Goal: Task Accomplishment & Management: Complete application form

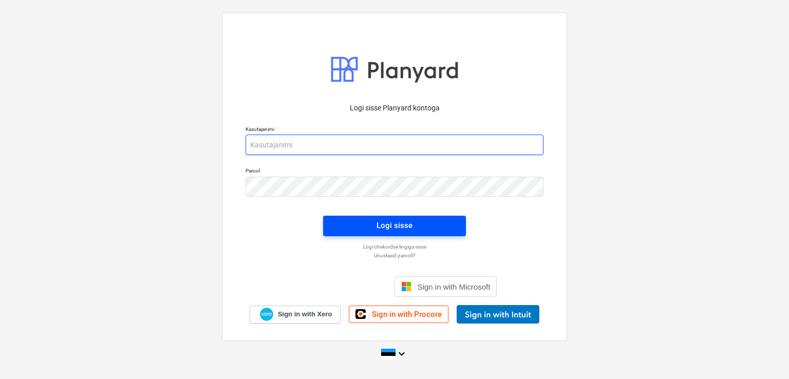
type input "martin.sisas@bonava.com"
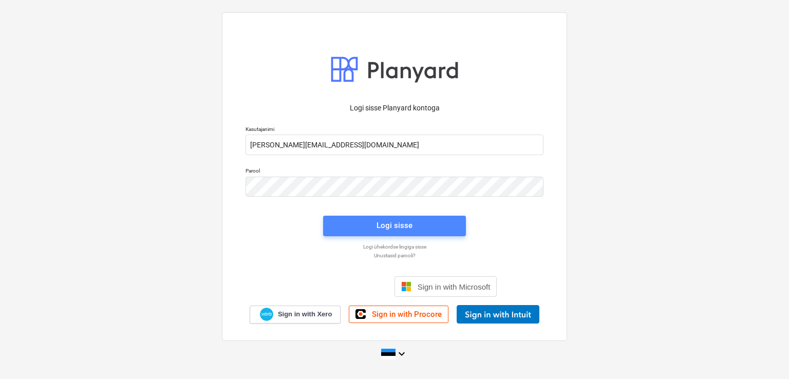
click at [416, 227] on span "Logi sisse" at bounding box center [394, 225] width 118 height 13
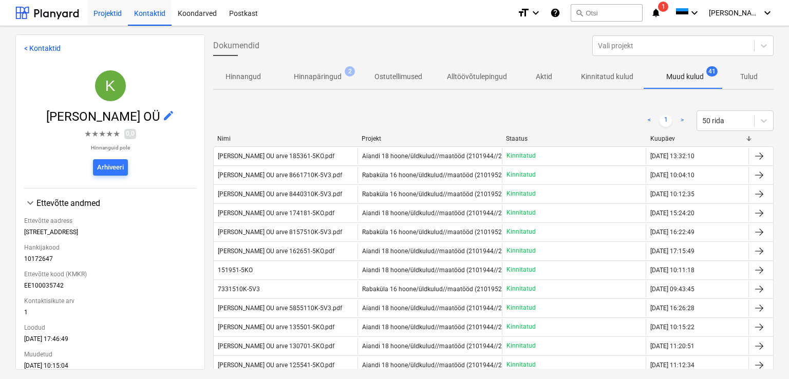
click at [105, 13] on div "Projektid" at bounding box center [107, 12] width 41 height 26
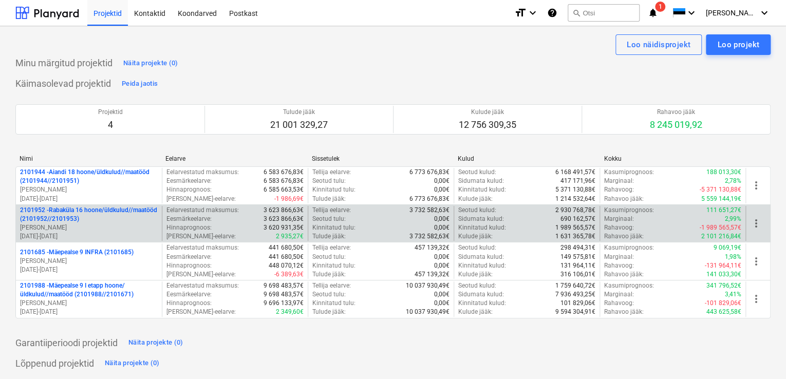
click at [77, 214] on p "2101952 - Rabaküla 16 hoone/üldkulud//maatööd (2101952//2101953)" at bounding box center [89, 214] width 138 height 17
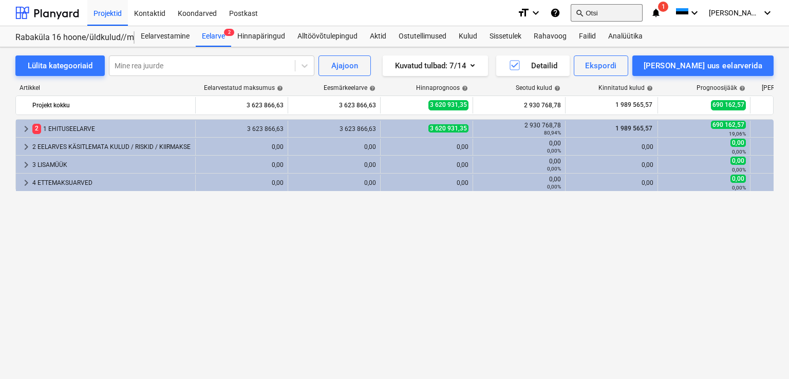
click at [629, 12] on button "search Otsi" at bounding box center [607, 12] width 72 height 17
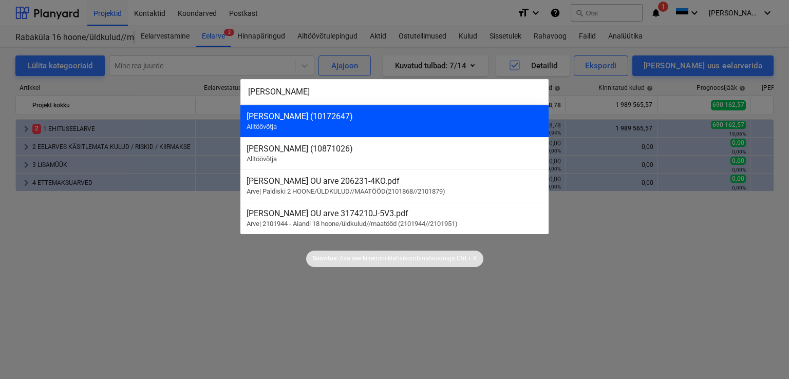
type input "karl"
click at [293, 117] on div "KARL BILDER OÜ (10172647)" at bounding box center [395, 116] width 296 height 10
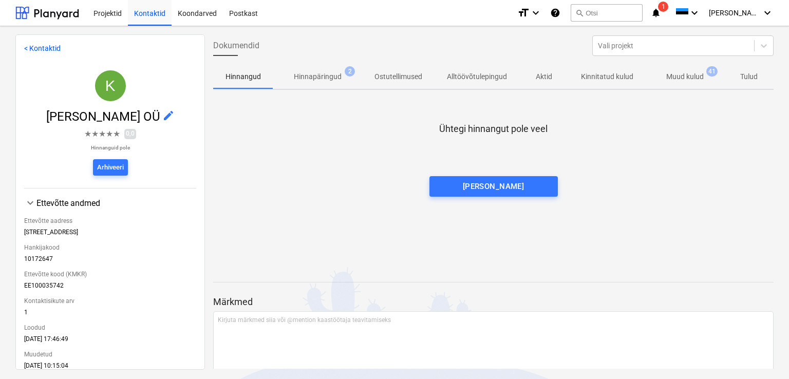
click at [695, 76] on p "Muud kulud" at bounding box center [684, 76] width 37 height 11
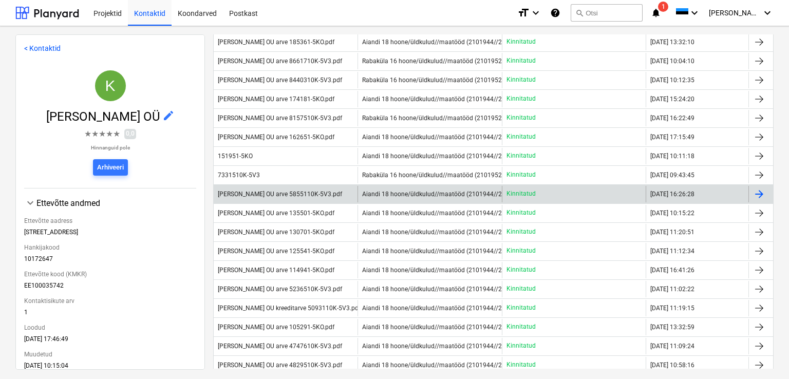
scroll to position [51, 0]
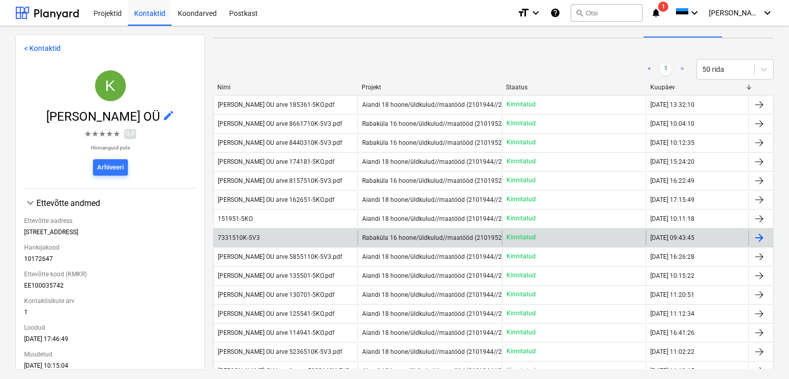
click at [396, 235] on span "Rabaküla 16 hoone/üldkulud//maatööd (2101952//2101953)" at bounding box center [448, 237] width 172 height 7
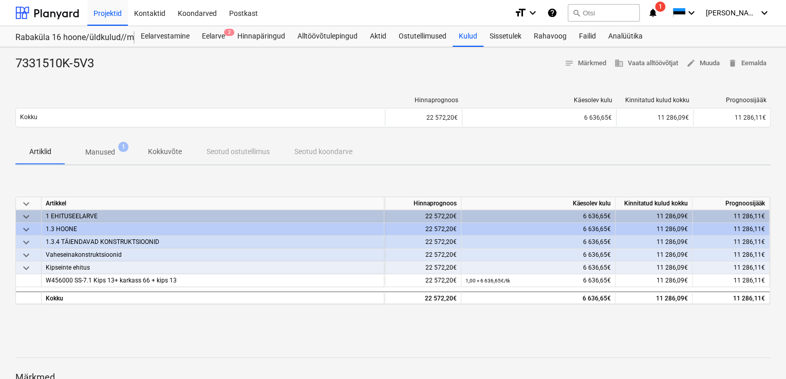
click at [105, 152] on p "Manused" at bounding box center [100, 152] width 30 height 11
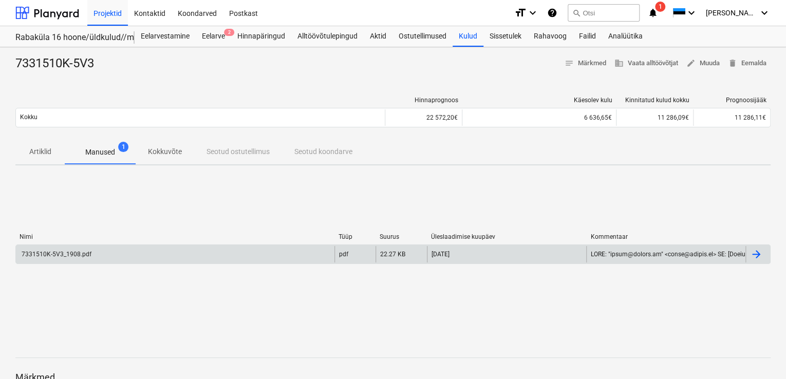
click at [69, 256] on div "7331510K-5V3_1908.pdf" at bounding box center [55, 254] width 71 height 7
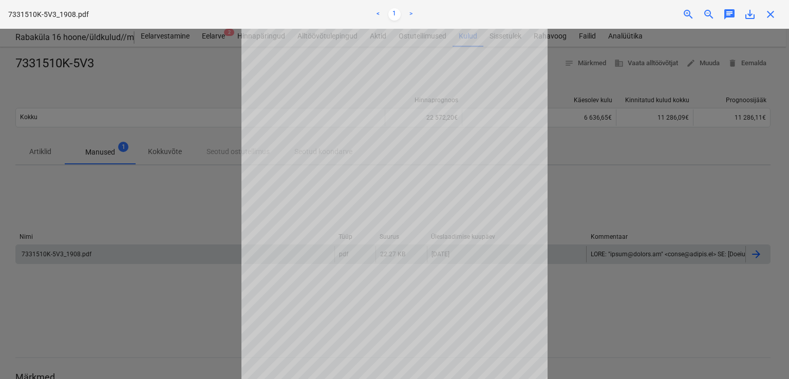
click at [211, 205] on div at bounding box center [394, 204] width 789 height 350
click at [768, 12] on span "close" at bounding box center [770, 14] width 12 height 12
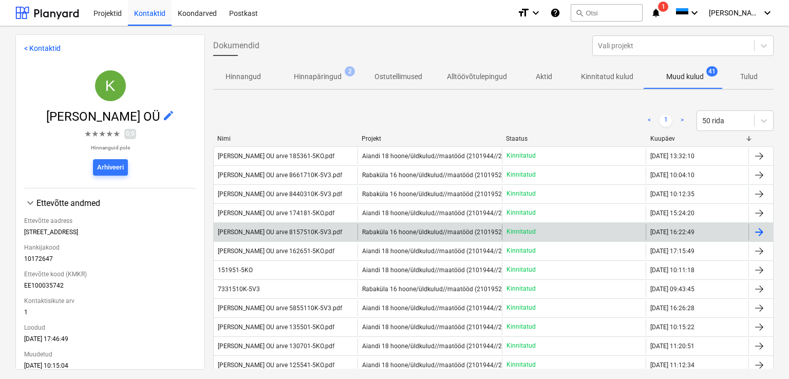
click at [391, 229] on span "Rabaküla 16 hoone/üldkulud//maatööd (2101952//2101953)" at bounding box center [448, 232] width 172 height 7
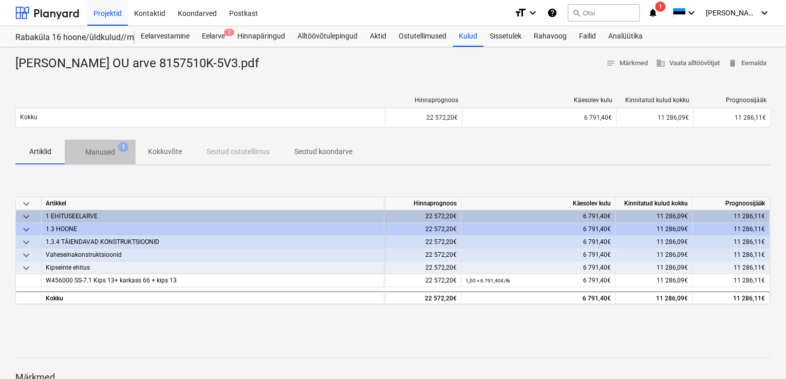
click at [97, 150] on p "Manused" at bounding box center [100, 152] width 30 height 11
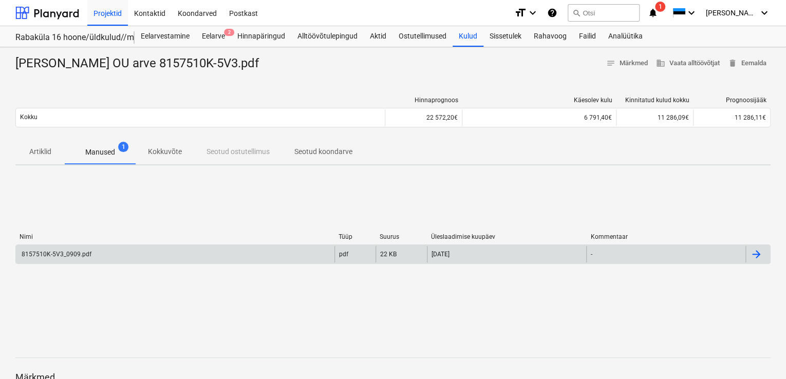
click at [65, 256] on div "8157510K-5V3_0909.pdf" at bounding box center [55, 254] width 71 height 7
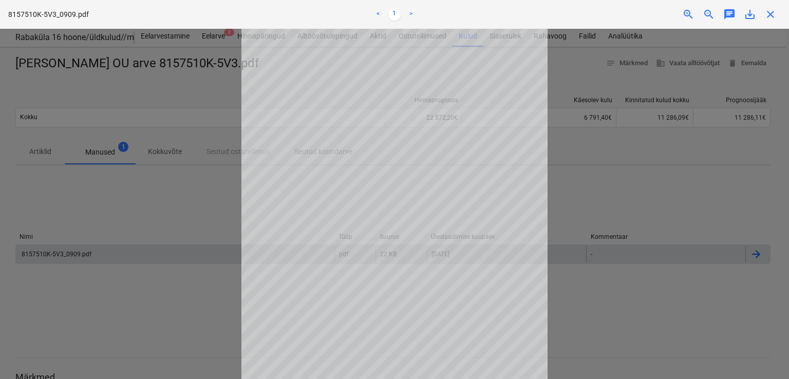
click at [773, 16] on span "close" at bounding box center [770, 14] width 12 height 12
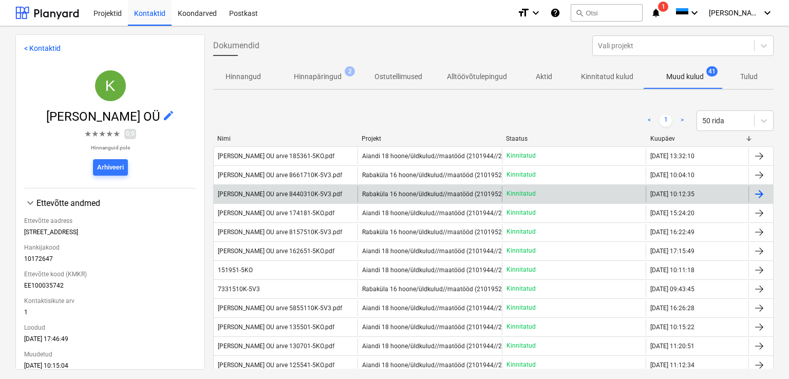
click at [381, 193] on span "Rabaküla 16 hoone/üldkulud//maatööd (2101952//2101953)" at bounding box center [448, 194] width 172 height 7
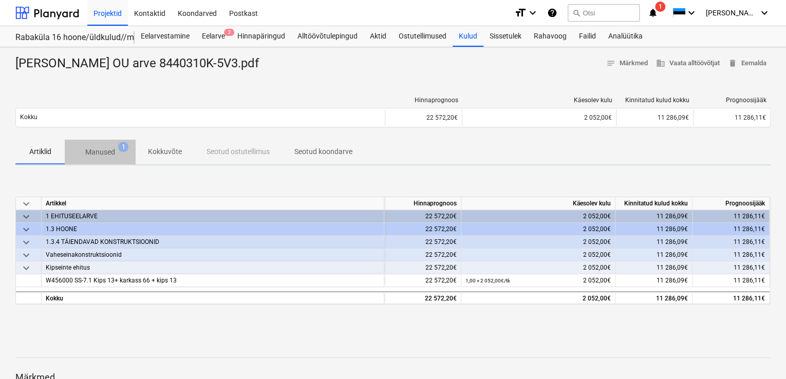
click at [104, 149] on p "Manused" at bounding box center [100, 152] width 30 height 11
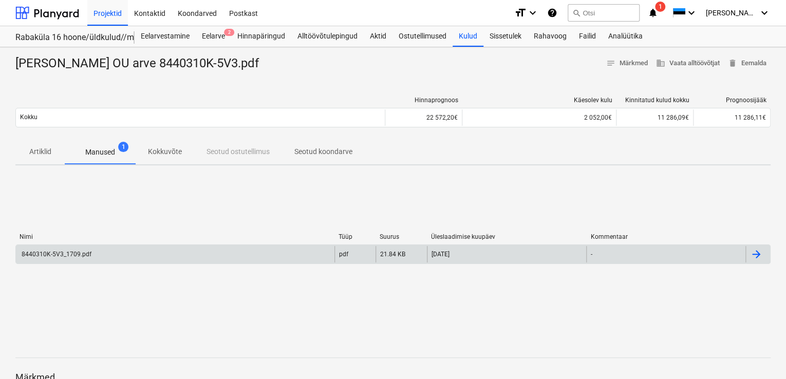
click at [68, 251] on div "8440310K-5V3_1709.pdf" at bounding box center [55, 254] width 71 height 7
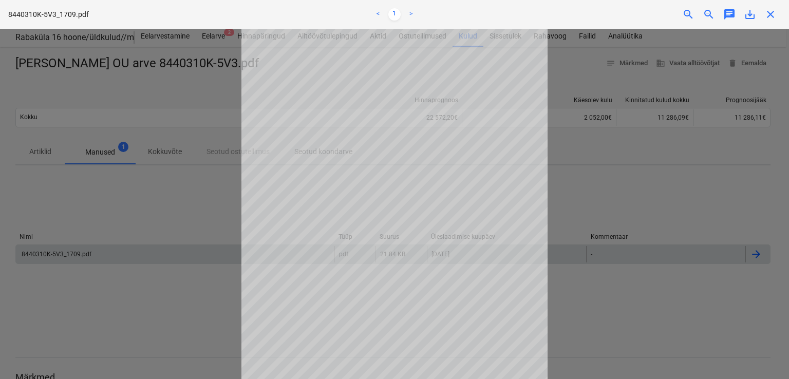
click at [772, 14] on span "close" at bounding box center [770, 14] width 12 height 12
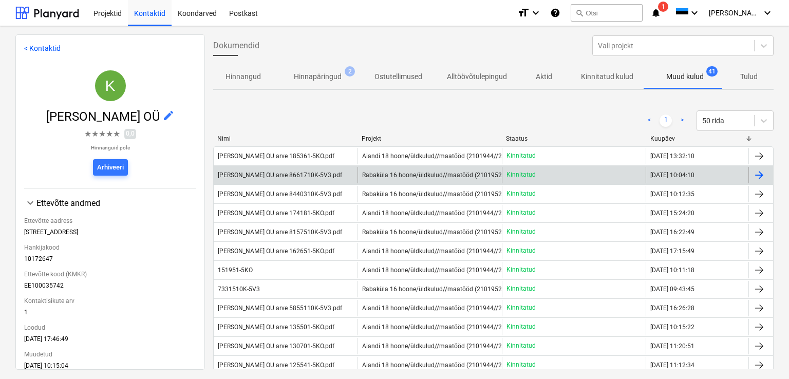
click at [297, 173] on div "Karl Bilder OU arve 8661710K-5V3.pdf" at bounding box center [280, 175] width 124 height 7
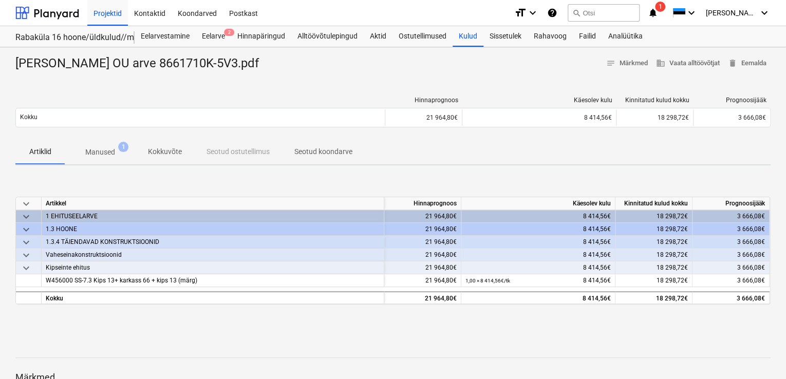
click at [108, 154] on p "Manused" at bounding box center [100, 152] width 30 height 11
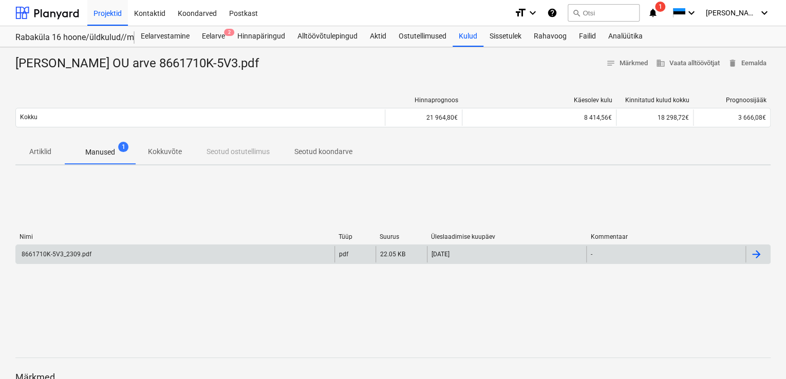
click at [72, 252] on div "8661710K-5V3_2309.pdf" at bounding box center [55, 254] width 71 height 7
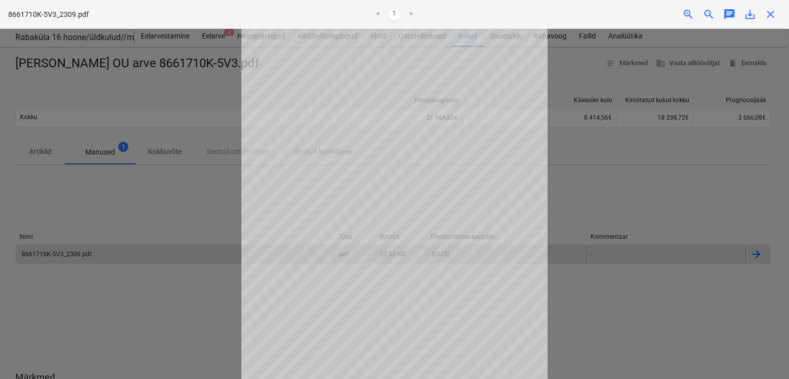
click at [772, 14] on span "close" at bounding box center [770, 14] width 12 height 12
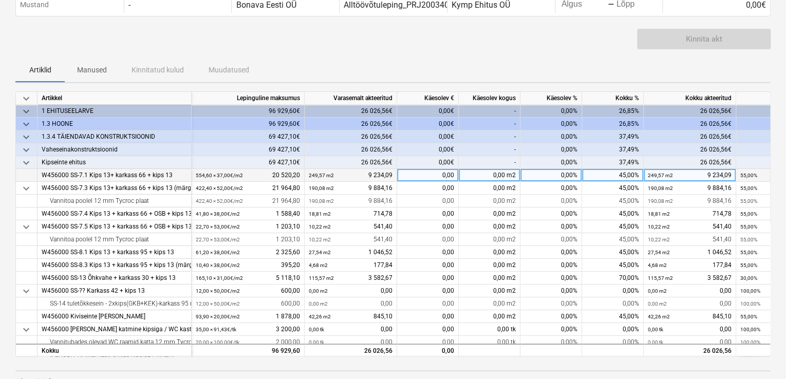
click at [625, 174] on div "45,00%" at bounding box center [613, 175] width 62 height 13
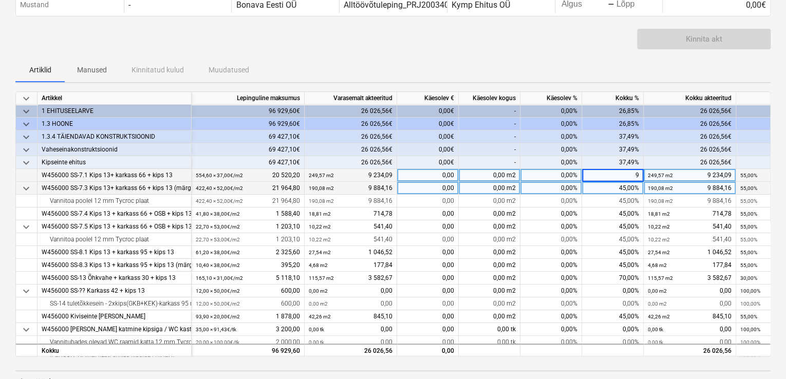
type input "90"
click at [614, 187] on div "45,00%" at bounding box center [613, 188] width 62 height 13
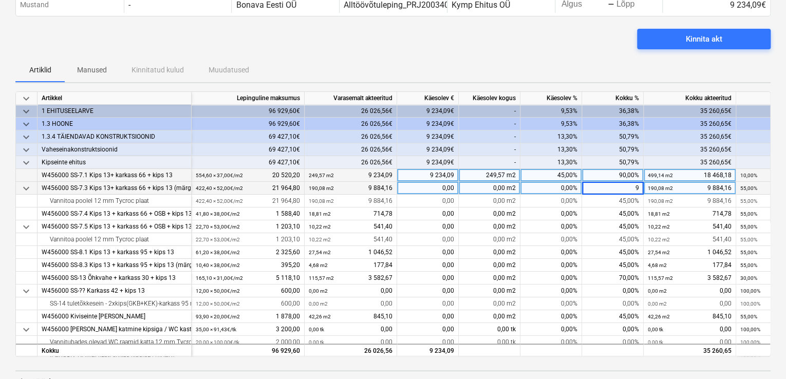
type input "90"
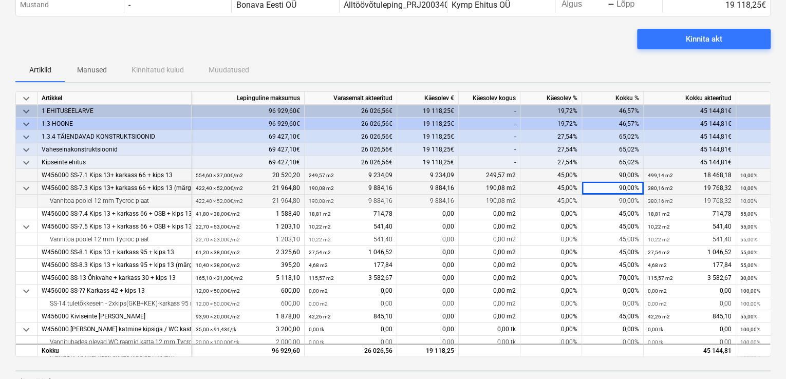
click at [611, 200] on div "90,00%" at bounding box center [613, 201] width 62 height 13
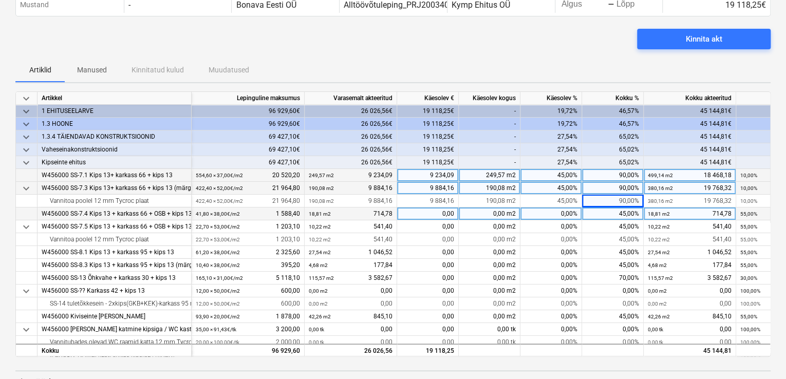
click at [612, 214] on div "45,00%" at bounding box center [613, 214] width 62 height 13
type input "90"
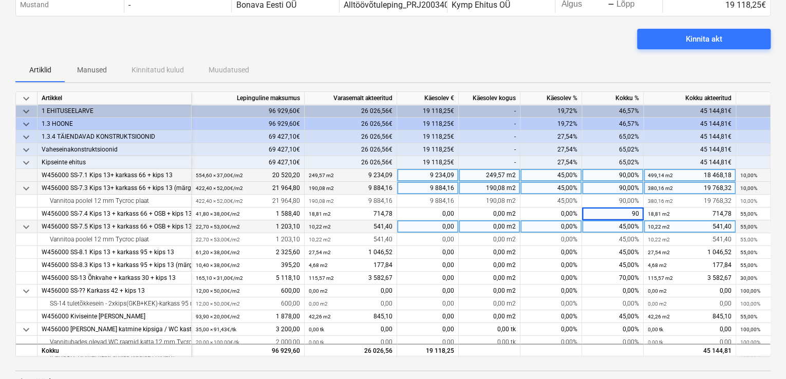
click at [614, 225] on div "45,00%" at bounding box center [613, 226] width 62 height 13
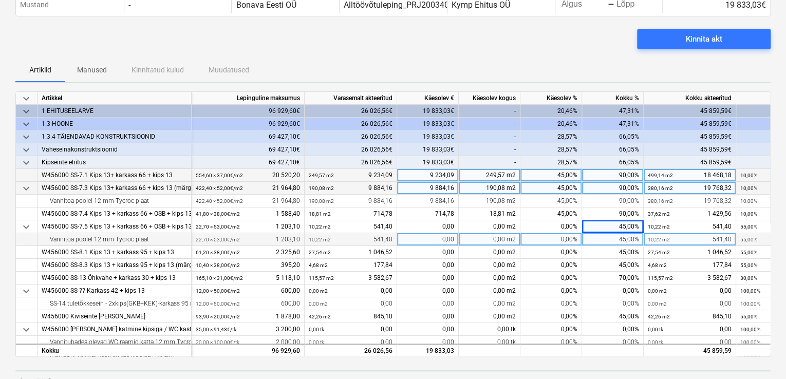
click at [614, 239] on div "45,00%" at bounding box center [613, 239] width 62 height 13
type input "90"
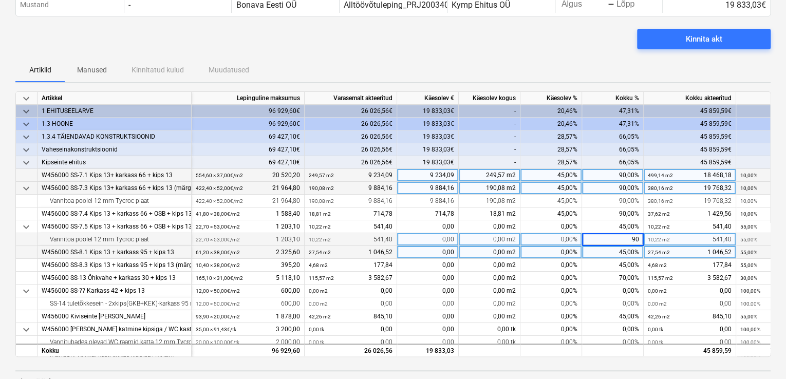
click at [611, 251] on div "45,00%" at bounding box center [613, 252] width 62 height 13
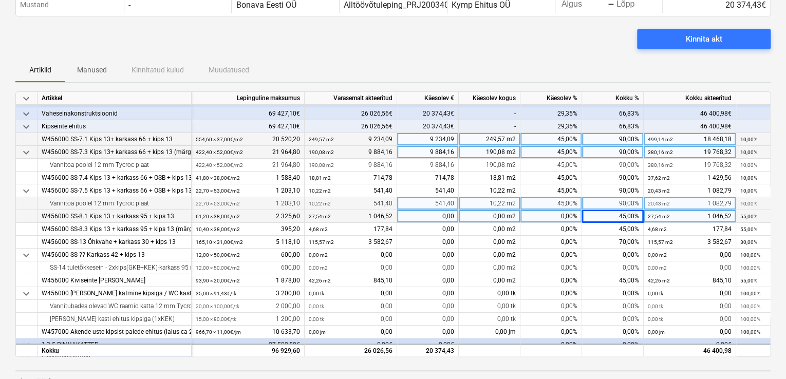
scroll to position [51, 0]
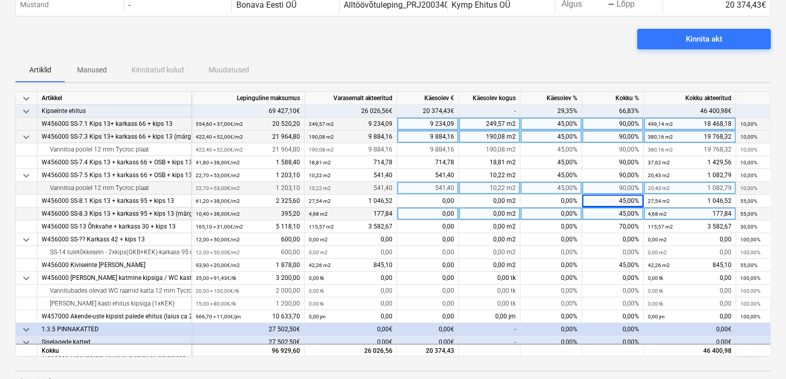
click at [617, 214] on div "45,00%" at bounding box center [613, 214] width 62 height 13
type input "90"
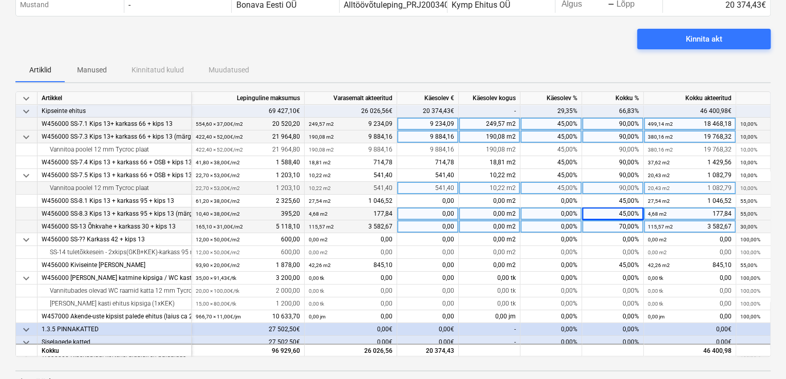
click at [615, 225] on div "70,00%" at bounding box center [613, 226] width 62 height 13
click at [615, 226] on div "70,00%" at bounding box center [613, 226] width 62 height 13
type input "100"
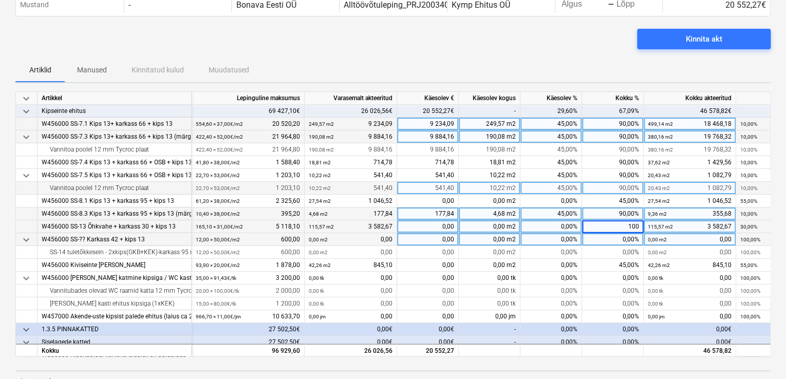
click at [616, 239] on div "0,00%" at bounding box center [613, 239] width 62 height 13
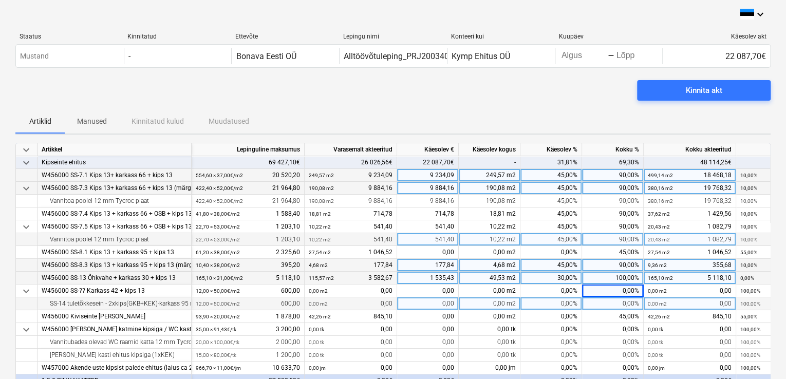
click at [617, 303] on div "0,00%" at bounding box center [613, 303] width 62 height 13
type input "100"
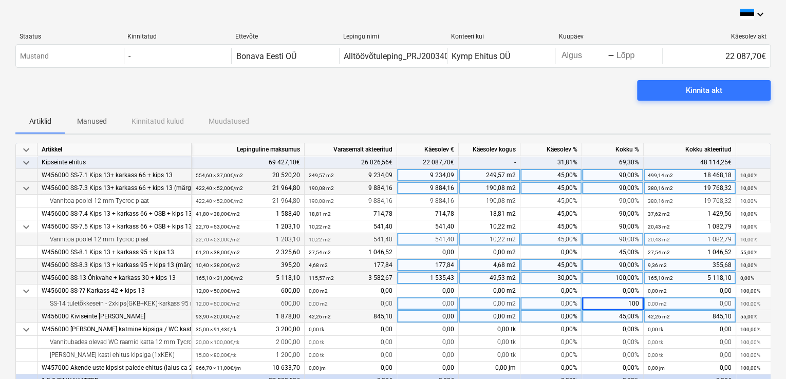
click at [610, 319] on div "45,00%" at bounding box center [613, 316] width 62 height 13
click at [614, 316] on div "45,00%" at bounding box center [613, 316] width 62 height 13
type input "90"
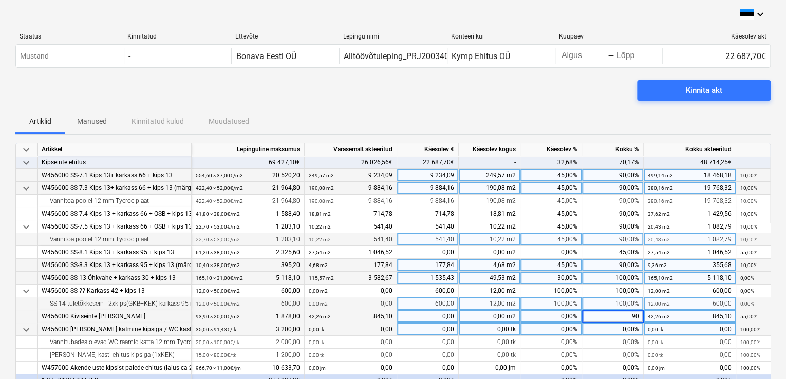
click at [616, 332] on div "0,00%" at bounding box center [613, 329] width 62 height 13
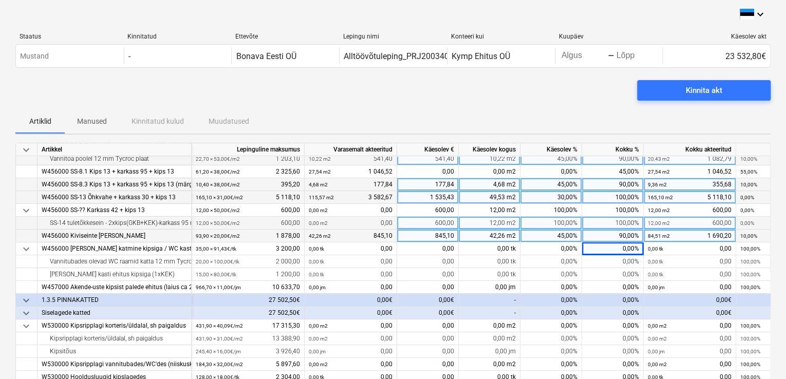
scroll to position [137, 0]
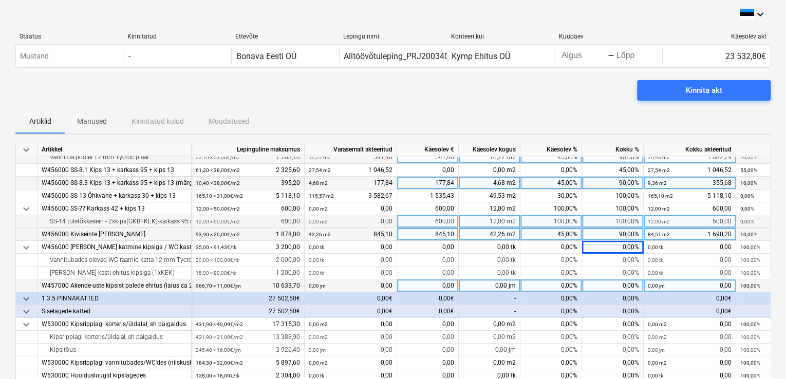
click at [614, 281] on div "0,00%" at bounding box center [613, 285] width 62 height 13
type input "80"
click at [615, 294] on div "0,00%" at bounding box center [613, 298] width 62 height 13
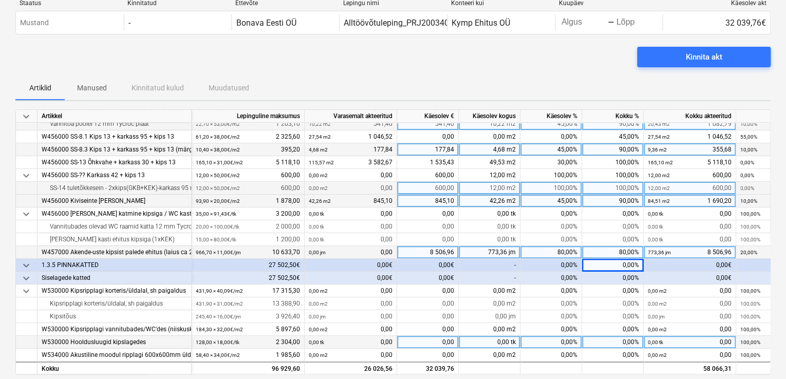
scroll to position [51, 0]
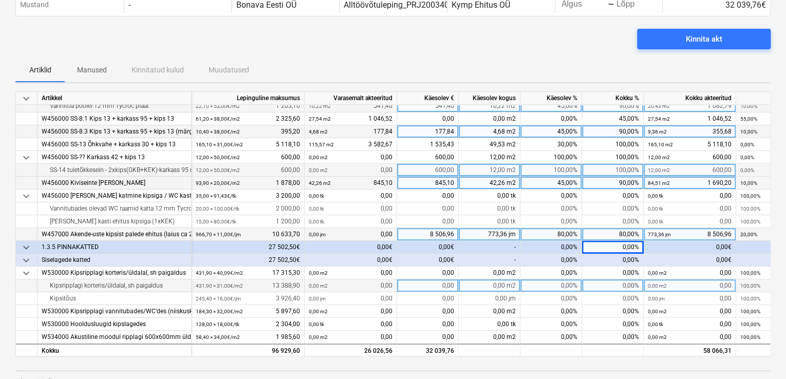
click at [611, 281] on div "0,00%" at bounding box center [613, 285] width 62 height 13
type input "20"
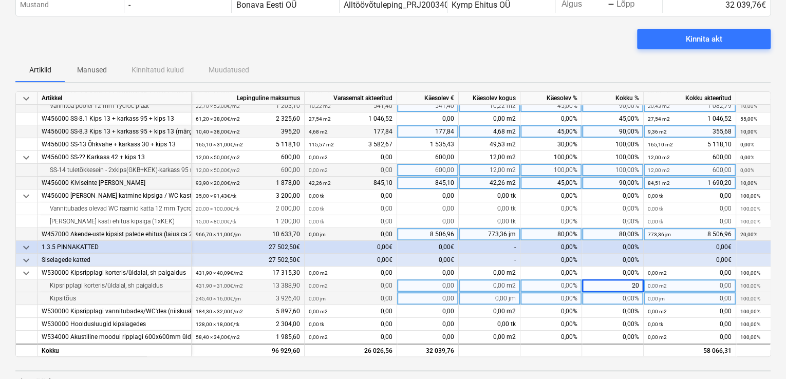
click at [610, 296] on div "0,00%" at bounding box center [613, 298] width 62 height 13
type input "20"
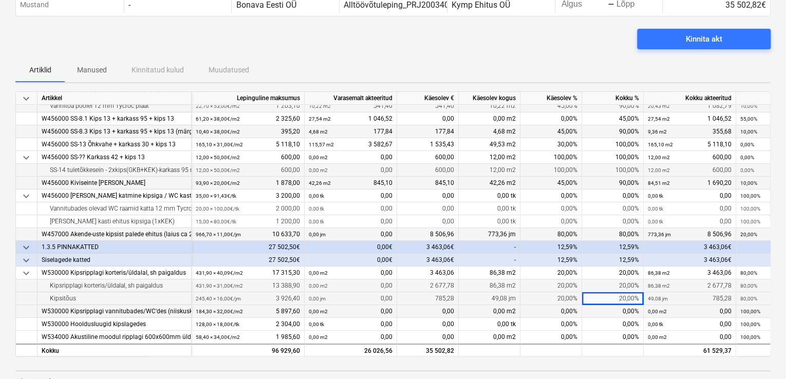
click at [605, 309] on div "0,00%" at bounding box center [613, 311] width 62 height 13
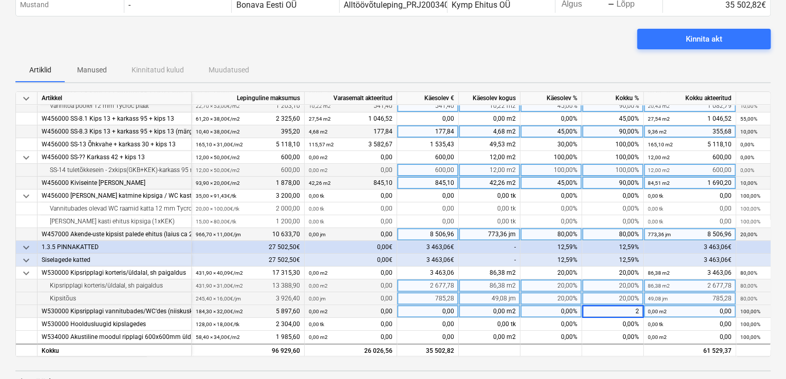
type input "20"
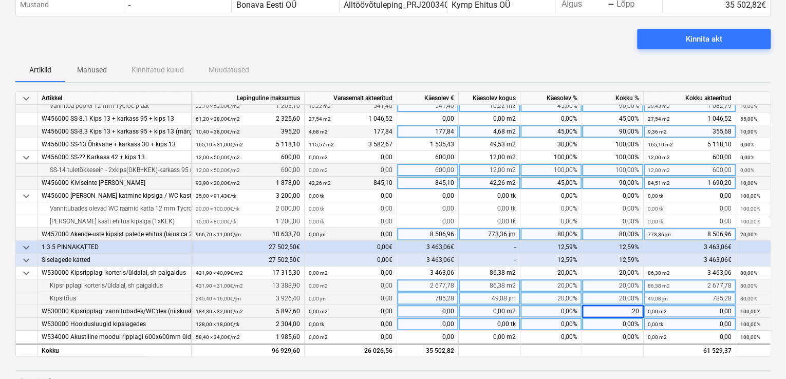
click at [609, 319] on div "0,00%" at bounding box center [613, 324] width 62 height 13
type input "20"
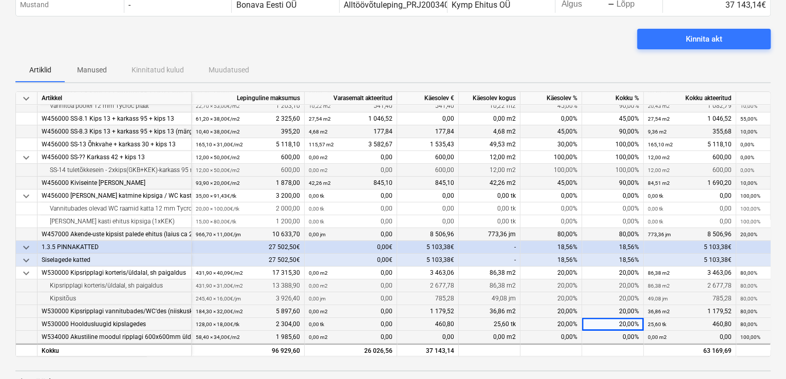
click at [611, 333] on div "0,00%" at bounding box center [613, 337] width 62 height 13
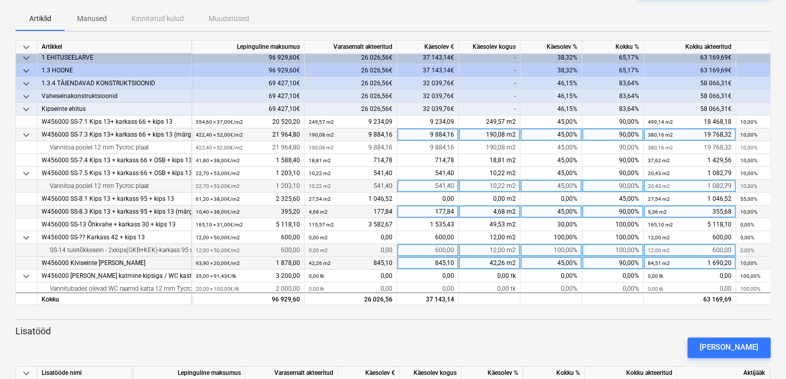
scroll to position [0, 0]
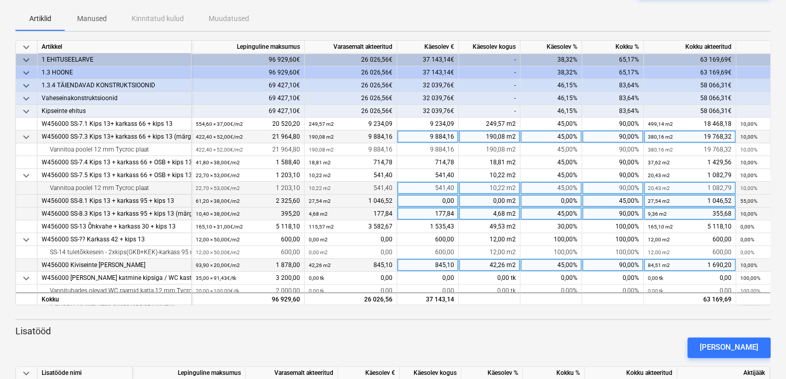
click at [612, 200] on div "45,00%" at bounding box center [613, 201] width 62 height 13
type input "90"
click at [607, 214] on div "90,00%" at bounding box center [613, 214] width 62 height 13
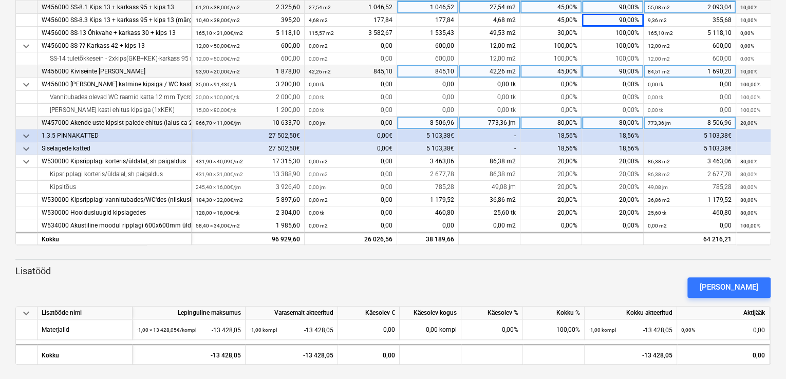
scroll to position [165, 0]
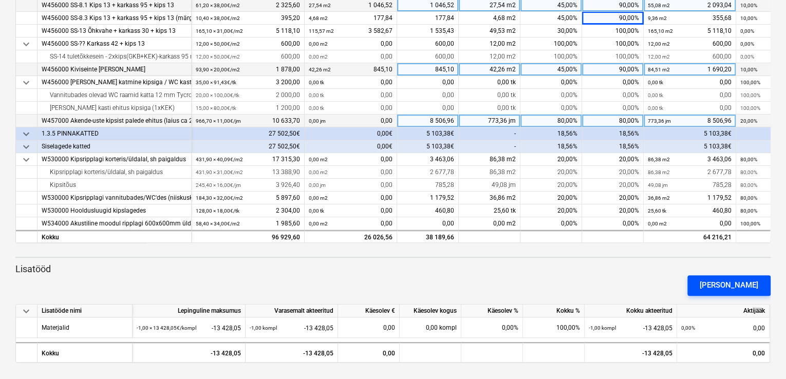
click at [742, 281] on div "[PERSON_NAME]" at bounding box center [729, 284] width 59 height 13
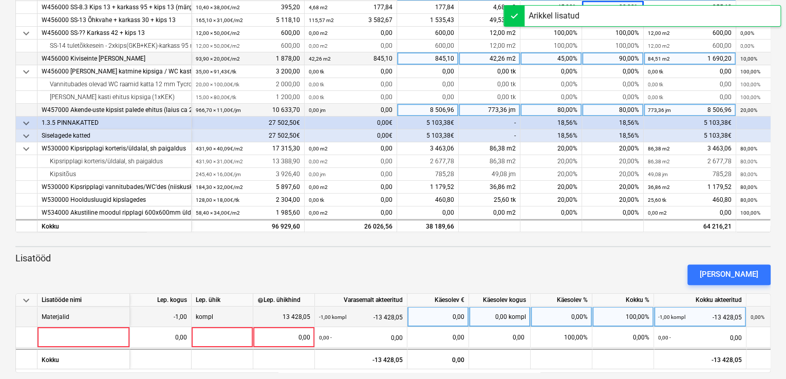
scroll to position [185, 0]
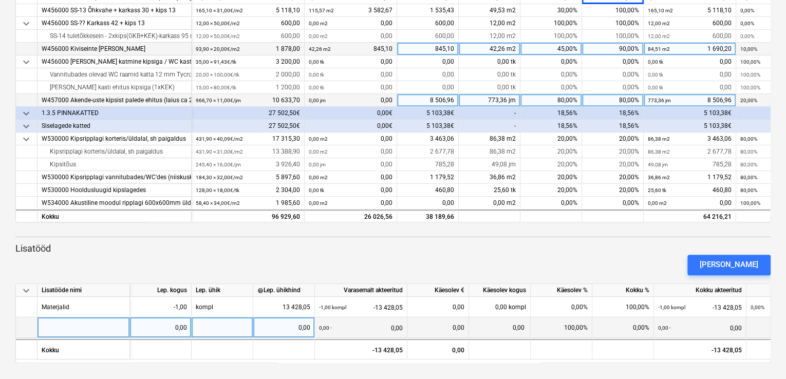
click at [87, 325] on div at bounding box center [83, 327] width 92 height 21
type input "Materjalid"
click at [187, 326] on div "0,00" at bounding box center [161, 327] width 62 height 21
click at [199, 325] on div at bounding box center [223, 327] width 62 height 21
type input "kompl"
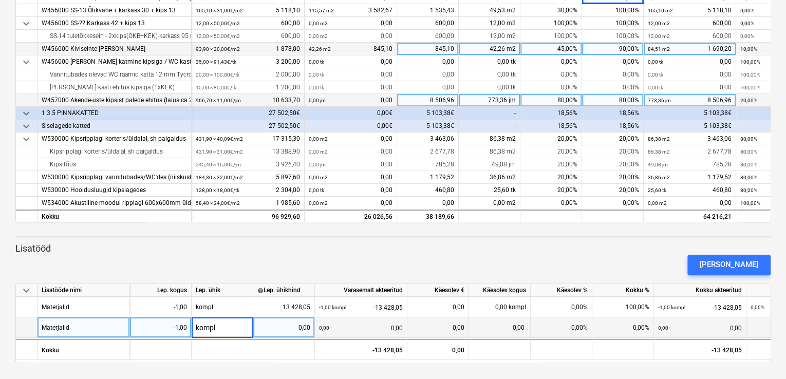
click at [289, 327] on div "0,00" at bounding box center [283, 327] width 53 height 21
type input "10466,56"
click at [441, 326] on div "0,00" at bounding box center [437, 327] width 53 height 21
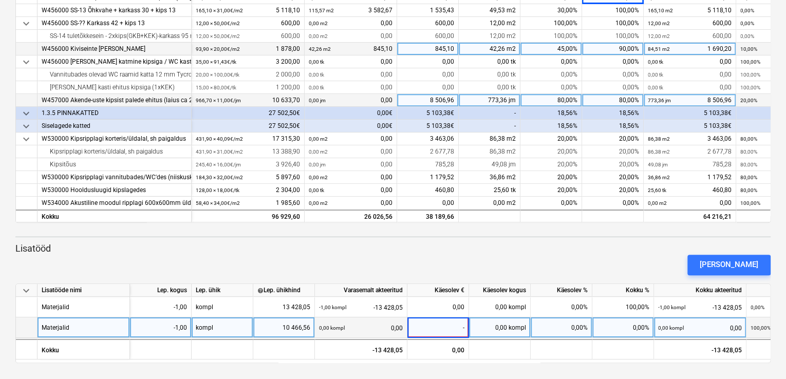
type input "-1"
click at [517, 260] on div "[PERSON_NAME]" at bounding box center [392, 265] width 763 height 29
click at [454, 326] on div "-1,00" at bounding box center [437, 327] width 53 height 21
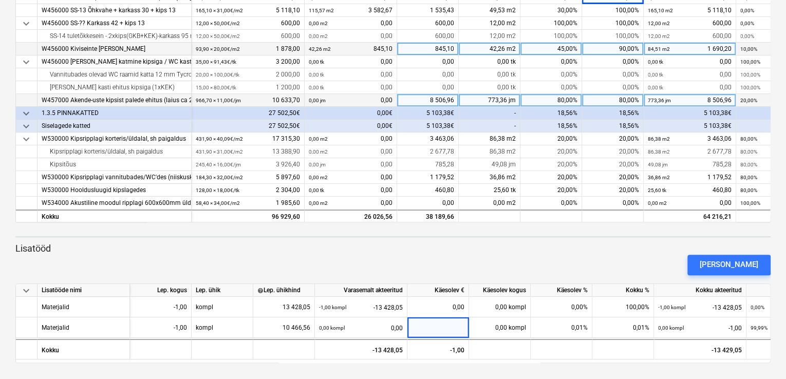
click at [479, 272] on div "[PERSON_NAME]" at bounding box center [392, 265] width 763 height 29
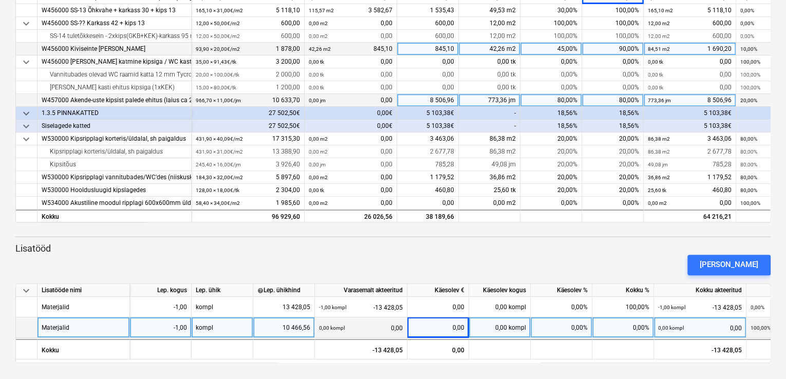
click at [439, 327] on div "0,00" at bounding box center [437, 327] width 53 height 21
type input "10466,56"
click at [516, 267] on div "[PERSON_NAME]" at bounding box center [392, 265] width 763 height 29
click at [444, 327] on div "0,00" at bounding box center [437, 327] width 53 height 21
type input "-10466,56"
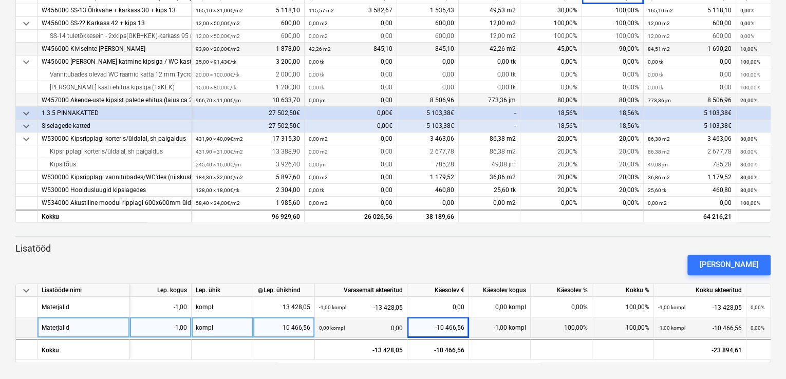
click at [455, 254] on div "[PERSON_NAME]" at bounding box center [392, 265] width 763 height 29
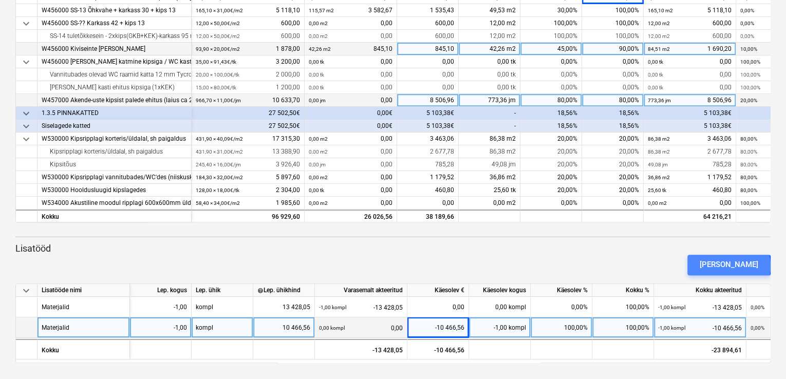
click at [747, 265] on div "[PERSON_NAME]" at bounding box center [729, 264] width 59 height 13
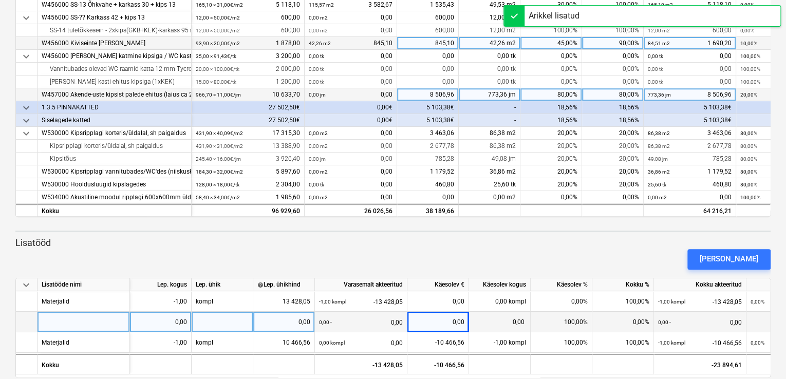
scroll to position [206, 0]
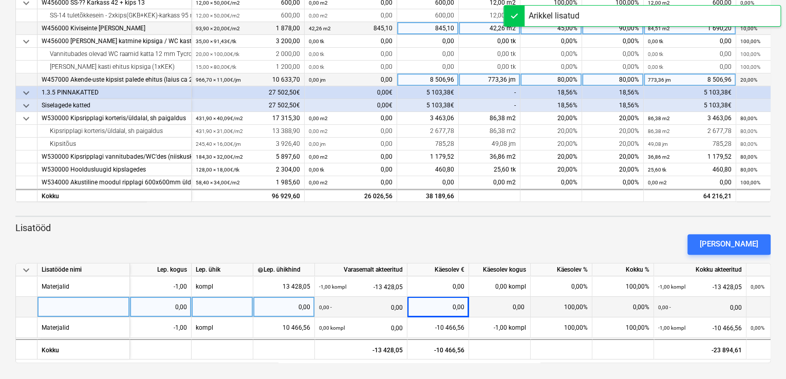
click at [95, 309] on div at bounding box center [83, 307] width 92 height 21
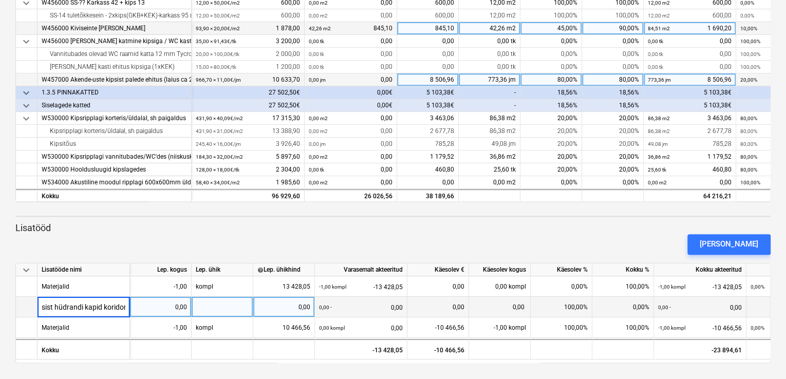
type input "2.-6.korrus kipsist hüdrandi kapid koridoris"
click at [121, 309] on div "2.-6.korrus kipsist hüdrandi kapid koridoris" at bounding box center [101, 307] width 118 height 20
click at [127, 306] on input "2.-6.korrus kipsist hüdrandi kapid koridoris" at bounding box center [83, 307] width 92 height 20
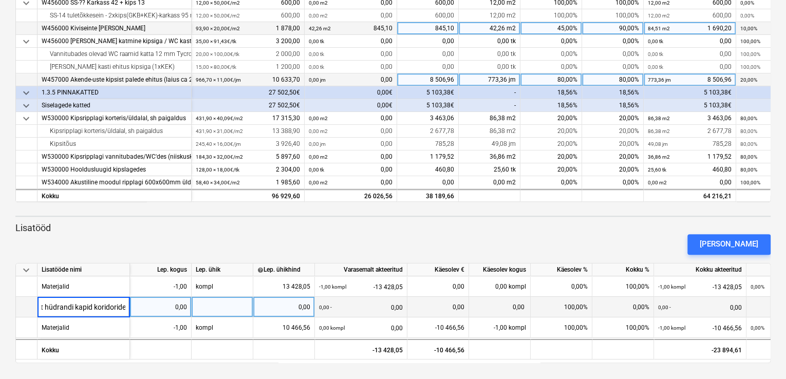
type input "2.-6.korrus kipsist hüdrandi kapid koridorides"
click at [172, 307] on div "0,00" at bounding box center [160, 307] width 53 height 21
click at [225, 305] on div at bounding box center [223, 307] width 62 height 21
type input "kompl"
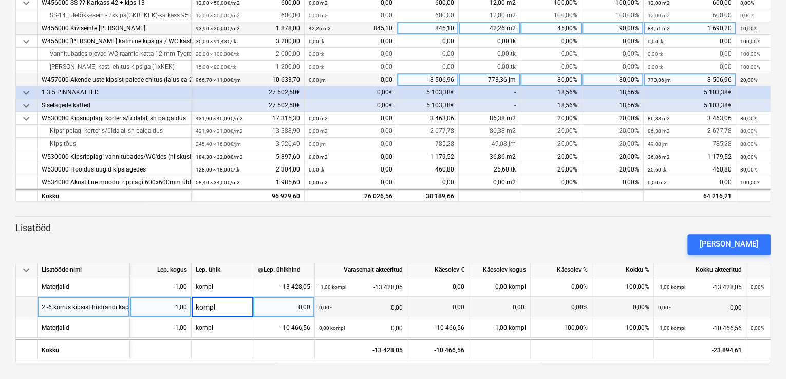
click at [292, 307] on div "0,00" at bounding box center [283, 307] width 53 height 21
type input "650"
click at [445, 304] on div "0,00" at bounding box center [437, 307] width 53 height 21
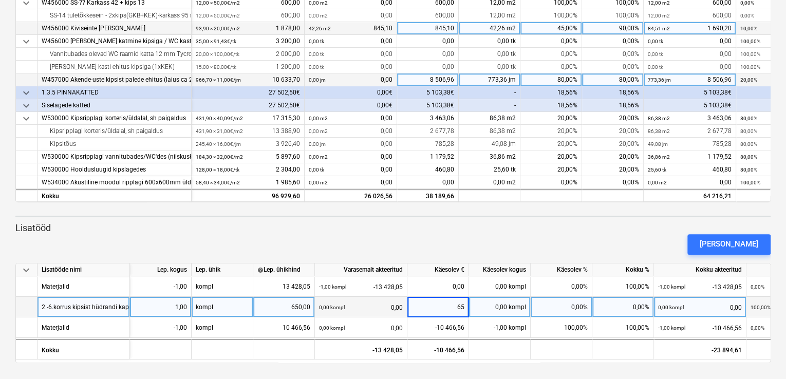
type input "650"
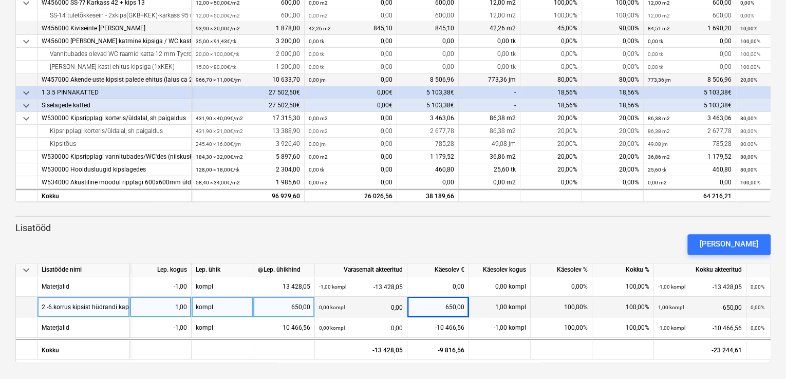
click at [531, 242] on div "[PERSON_NAME]" at bounding box center [392, 244] width 763 height 29
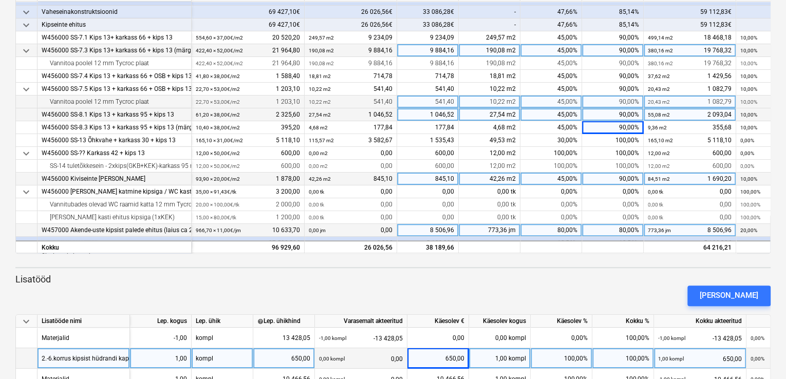
scroll to position [206, 0]
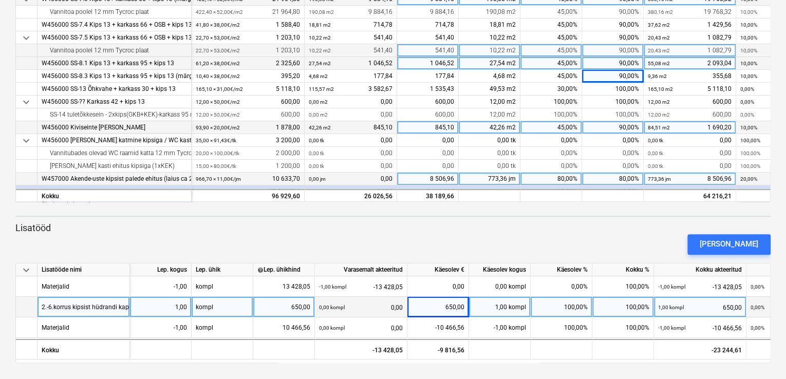
click at [416, 240] on div "[PERSON_NAME]" at bounding box center [392, 244] width 763 height 29
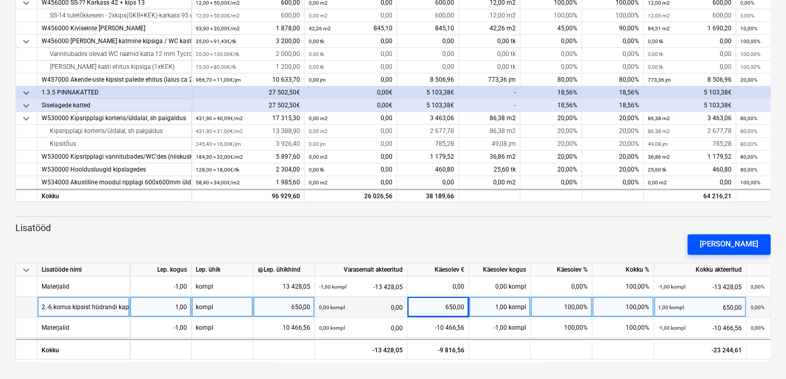
click at [728, 244] on div "[PERSON_NAME]" at bounding box center [729, 243] width 59 height 13
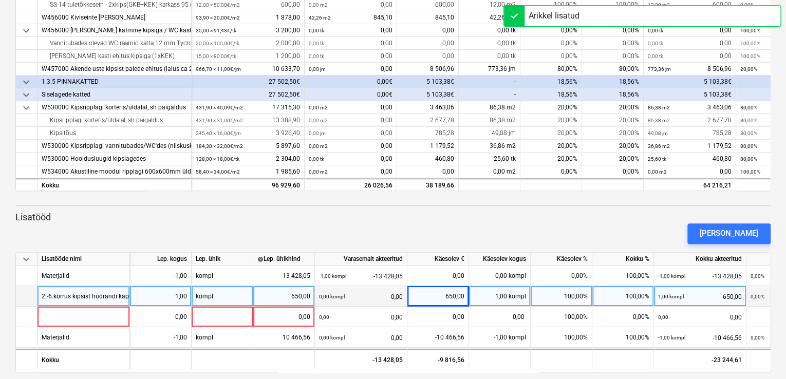
scroll to position [227, 0]
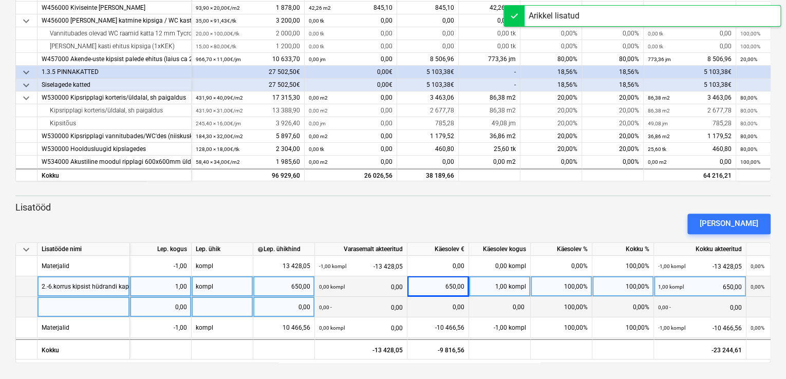
click at [80, 307] on div at bounding box center [83, 307] width 92 height 21
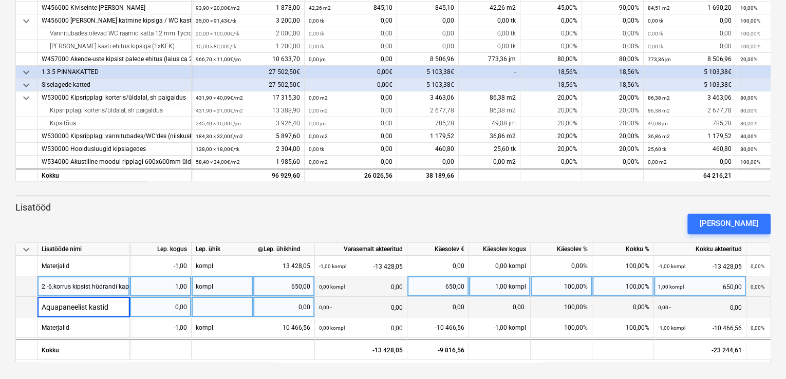
type input "Aquapaneelist kastid"
click at [158, 305] on div "0,00" at bounding box center [160, 307] width 53 height 21
click at [203, 306] on div at bounding box center [223, 307] width 62 height 21
type input "kompl"
click at [287, 304] on div "0,00" at bounding box center [283, 307] width 53 height 21
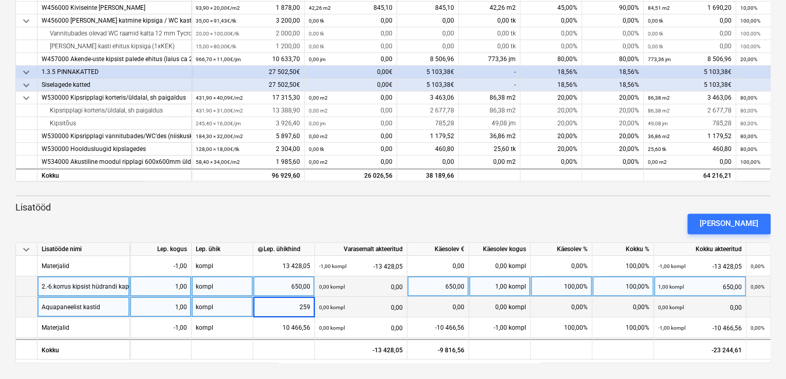
type input "2590"
click at [447, 305] on div "0,00" at bounding box center [437, 307] width 53 height 21
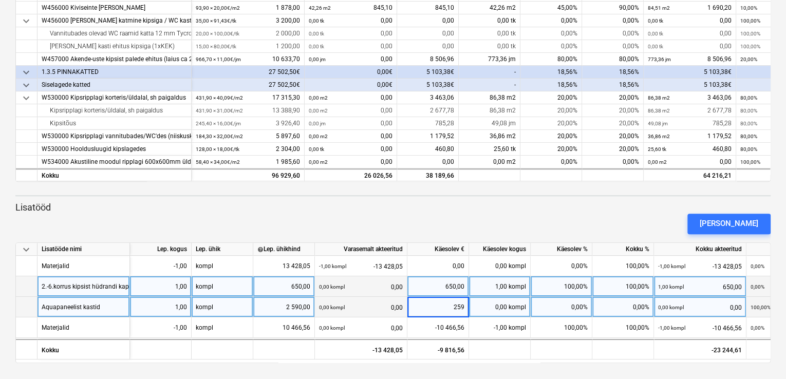
type input "2590"
click at [451, 220] on div "[PERSON_NAME]" at bounding box center [392, 224] width 763 height 29
click at [733, 219] on div "[PERSON_NAME]" at bounding box center [729, 223] width 59 height 13
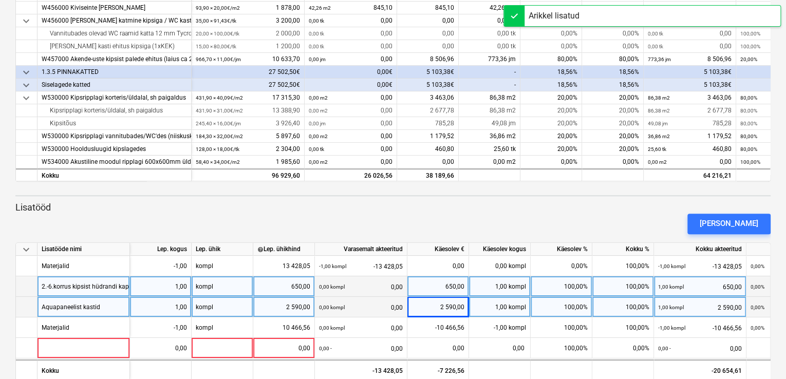
scroll to position [247, 0]
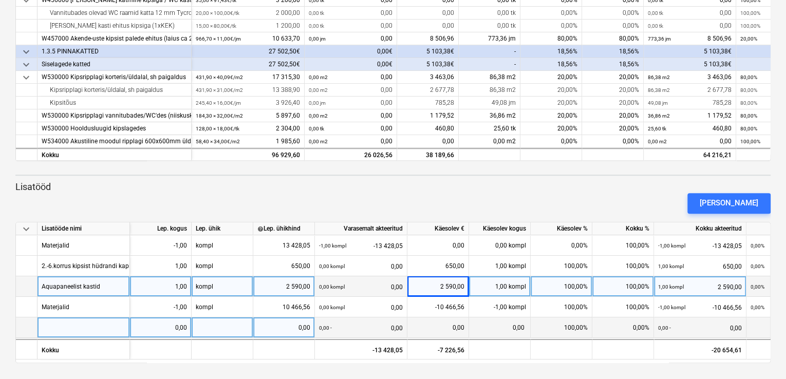
click at [83, 325] on div at bounding box center [83, 327] width 92 height 21
type input "A"
type input "Aiandi 18 lisatööd (plaatide vedu ja kiletamine, aknalaudadelt vahu lõikamine, …"
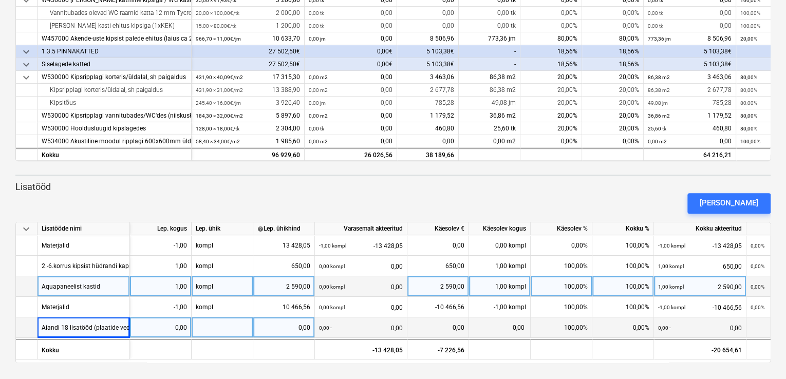
click at [171, 326] on div "0,00" at bounding box center [160, 327] width 53 height 21
type input "36"
click at [222, 328] on div at bounding box center [223, 327] width 62 height 21
click at [273, 328] on div "0,00" at bounding box center [283, 327] width 53 height 21
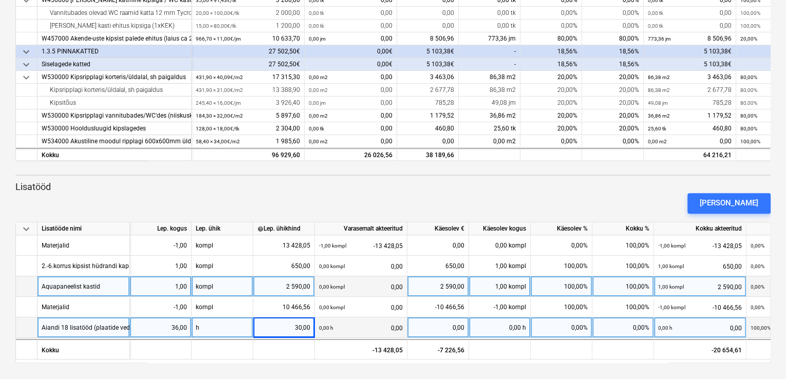
click at [506, 326] on div "0,00 h" at bounding box center [500, 327] width 62 height 21
type input "36"
click at [536, 204] on div "[PERSON_NAME]" at bounding box center [392, 203] width 763 height 29
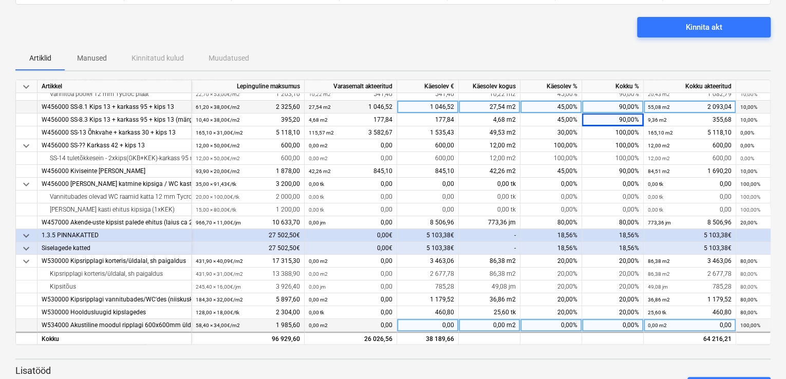
scroll to position [247, 0]
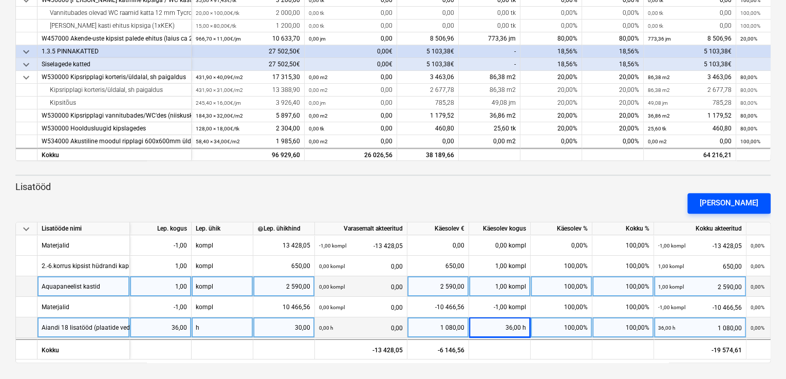
click at [729, 202] on div "[PERSON_NAME]" at bounding box center [729, 202] width 59 height 13
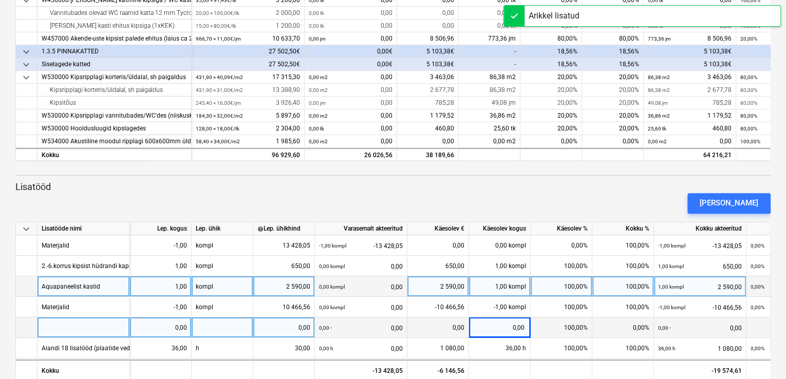
click at [83, 327] on div at bounding box center [83, 327] width 92 height 21
type input "Tycroc"
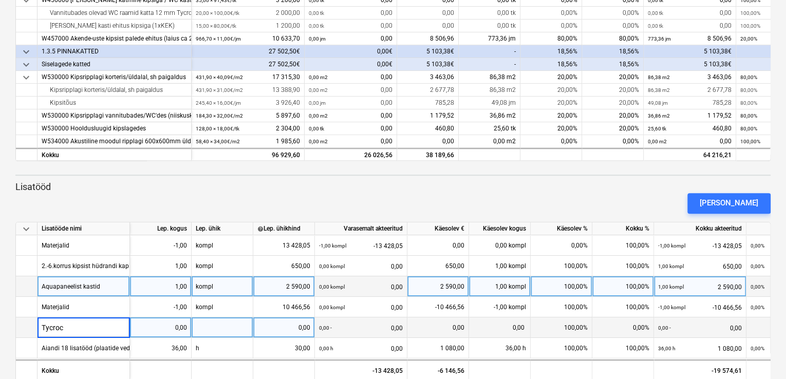
click at [166, 332] on div "0,00" at bounding box center [160, 327] width 53 height 21
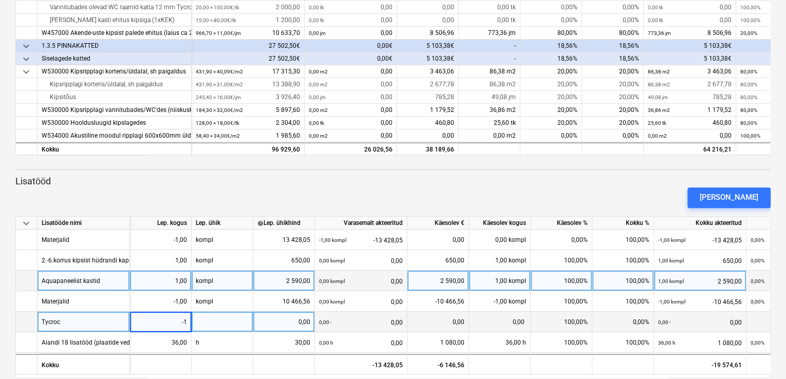
scroll to position [257, 0]
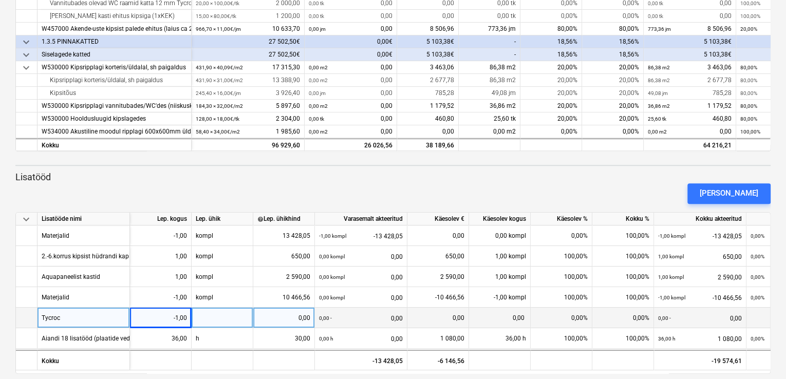
click at [219, 319] on div at bounding box center [223, 318] width 62 height 21
type input "kompl"
click at [296, 317] on div "0,00" at bounding box center [283, 318] width 53 height 21
type input "2345"
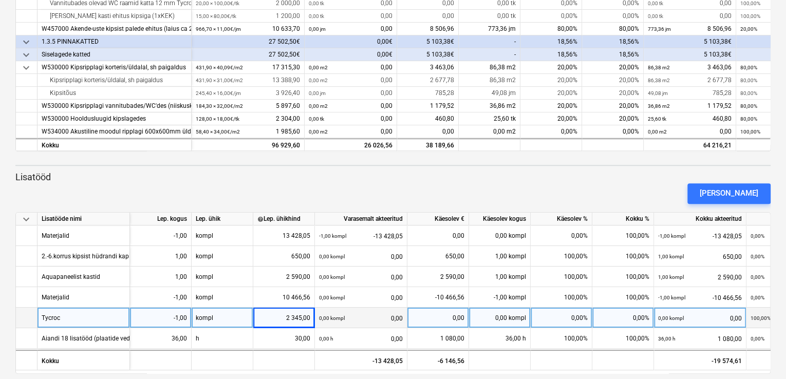
click at [302, 317] on div "2 345,00" at bounding box center [283, 318] width 53 height 21
click at [311, 317] on input "2345" at bounding box center [283, 318] width 61 height 20
type input "2342"
click at [511, 315] on div "0,00 kompl" at bounding box center [500, 318] width 62 height 21
type input "-1"
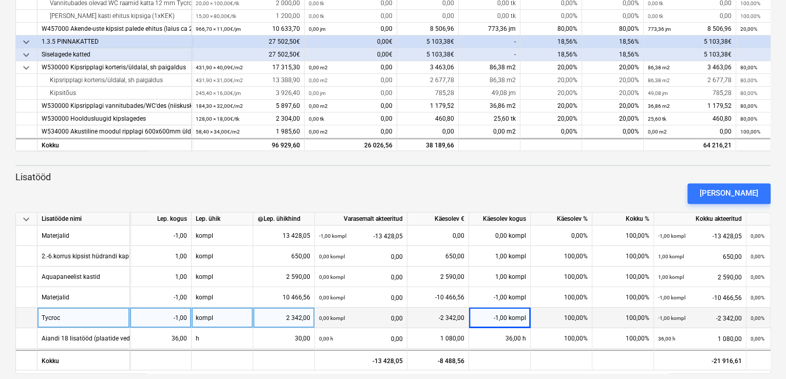
click at [542, 190] on div "[PERSON_NAME]" at bounding box center [392, 193] width 763 height 29
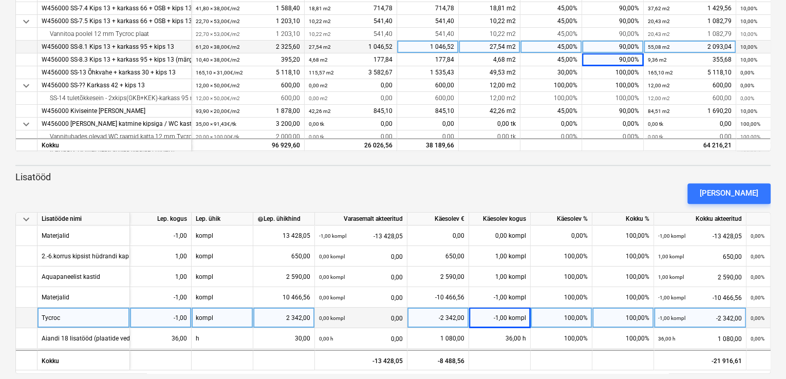
scroll to position [268, 0]
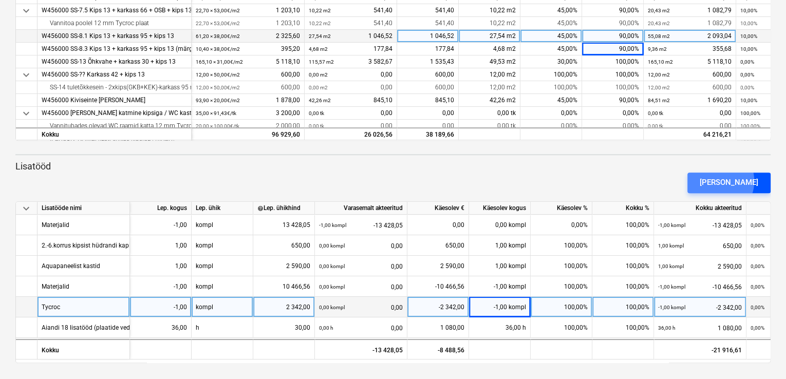
click at [736, 180] on div "[PERSON_NAME]" at bounding box center [729, 182] width 59 height 13
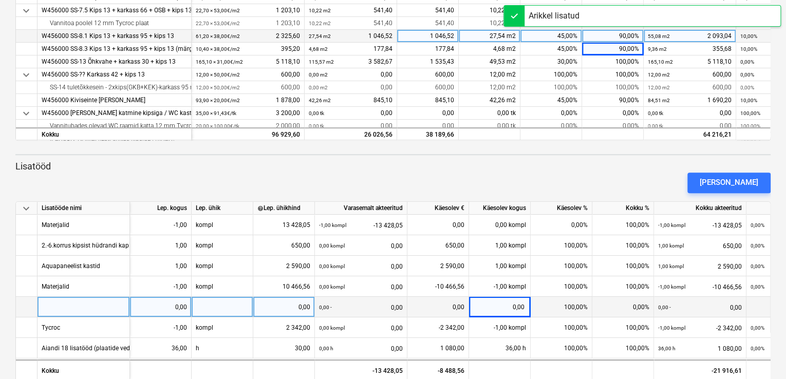
click at [87, 304] on div at bounding box center [83, 307] width 92 height 21
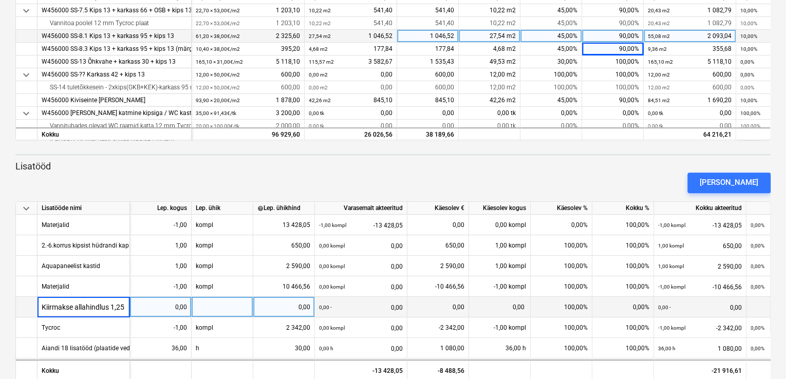
type input "Kiirmakse allahindlus 1,25%"
click at [168, 308] on div "0,00" at bounding box center [160, 307] width 53 height 21
click at [227, 306] on div at bounding box center [223, 307] width 62 height 21
type input "kompl"
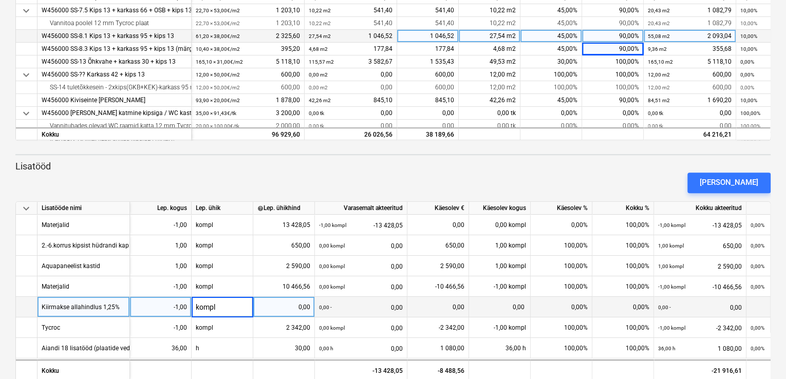
click at [294, 306] on div "0,00" at bounding box center [283, 307] width 53 height 21
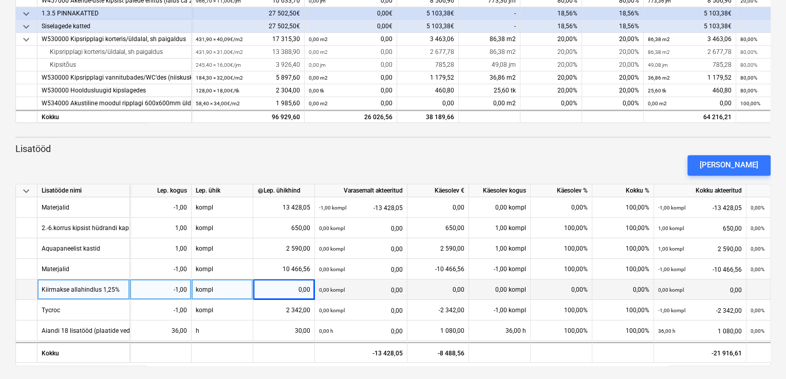
scroll to position [288, 0]
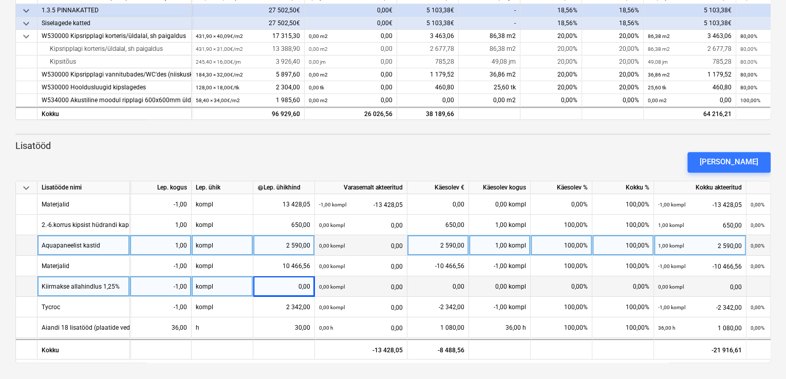
click at [296, 243] on div "2 590,00" at bounding box center [283, 245] width 53 height 21
click at [305, 243] on input "2590" at bounding box center [283, 245] width 61 height 20
type input "2790"
click at [482, 244] on div "1,00 kompl" at bounding box center [500, 245] width 62 height 21
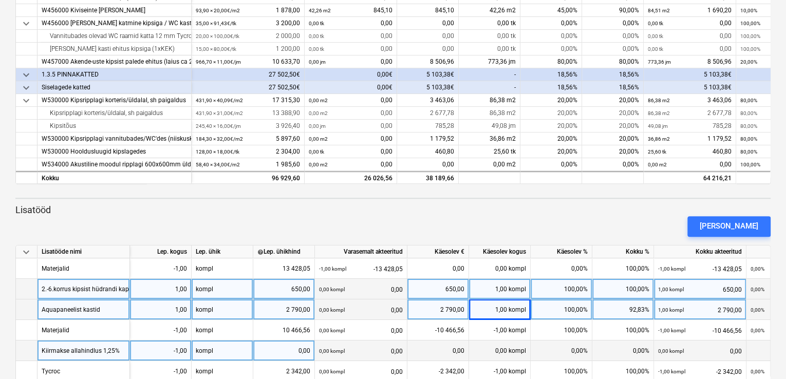
scroll to position [257, 0]
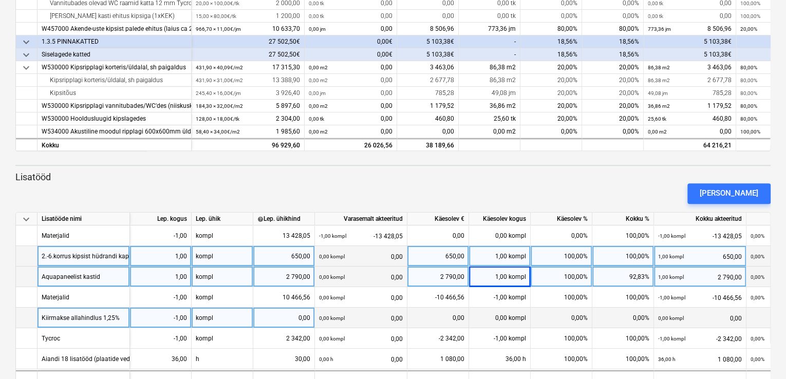
click at [296, 255] on div "650,00" at bounding box center [283, 256] width 53 height 21
click at [305, 254] on input "650" at bounding box center [283, 256] width 61 height 20
type input "850"
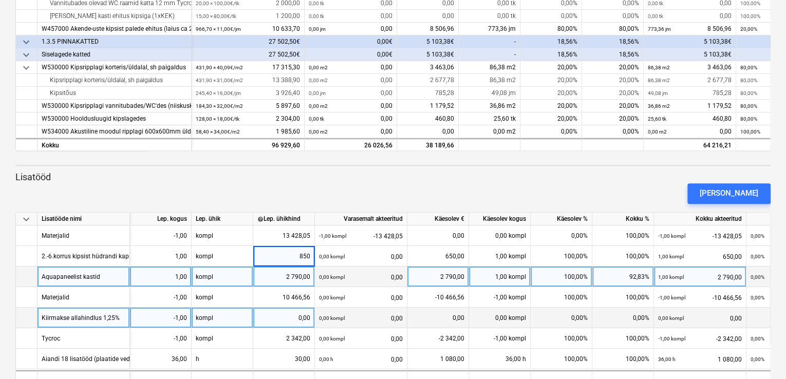
click at [452, 196] on div "[PERSON_NAME]" at bounding box center [392, 193] width 763 height 29
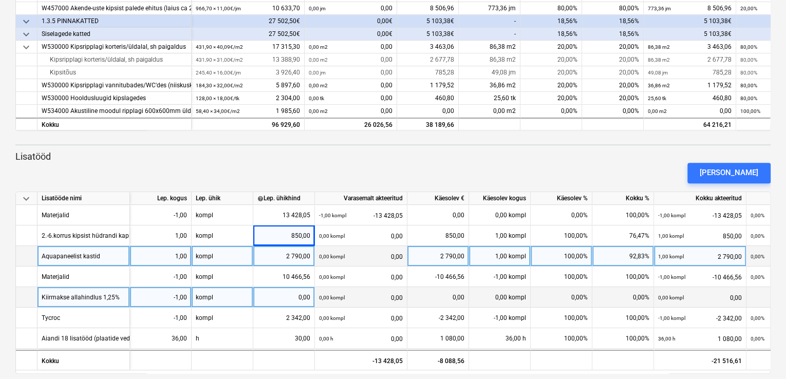
scroll to position [288, 0]
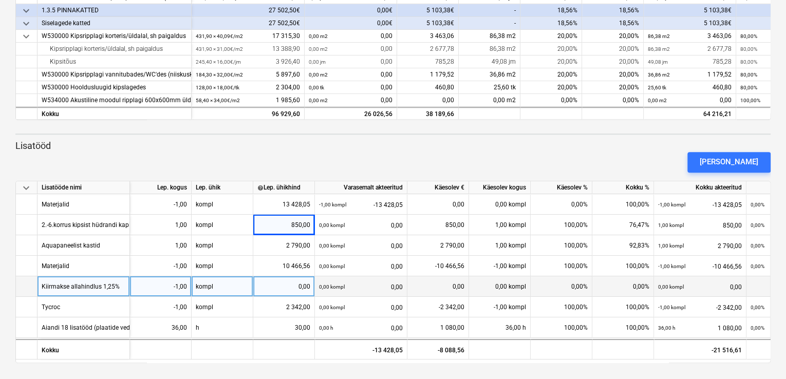
click at [410, 161] on div "[PERSON_NAME]" at bounding box center [392, 162] width 763 height 29
click at [277, 287] on div "0,00" at bounding box center [283, 286] width 53 height 21
type input "376,26"
click at [489, 157] on div "[PERSON_NAME]" at bounding box center [392, 162] width 763 height 29
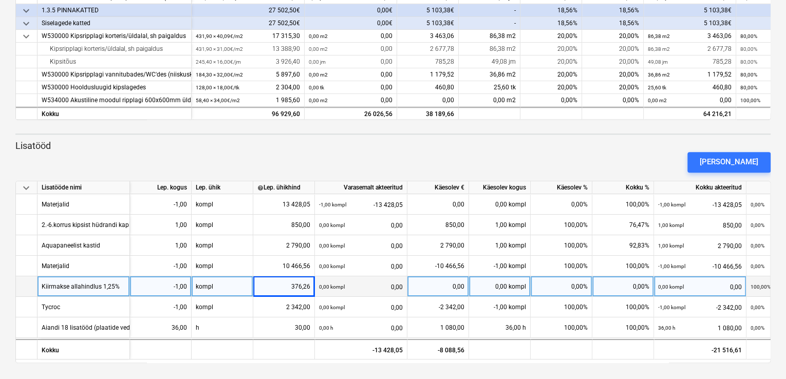
click at [493, 286] on div "0,00 kompl" at bounding box center [500, 286] width 62 height 21
type input "-1"
click at [514, 155] on div "[PERSON_NAME]" at bounding box center [392, 162] width 763 height 29
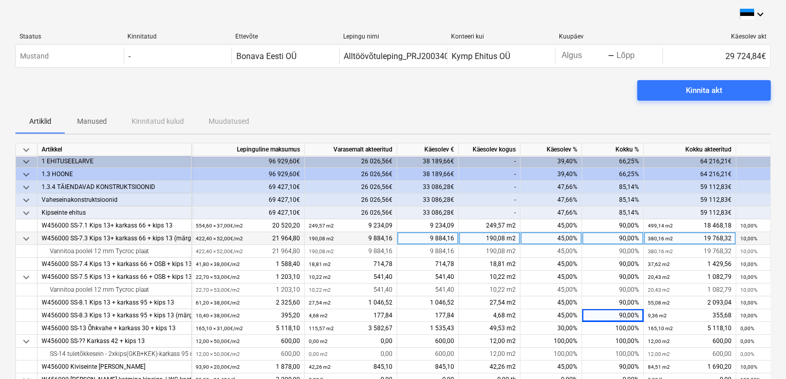
scroll to position [0, 0]
click at [708, 89] on div "Kinnita akt" at bounding box center [704, 90] width 36 height 13
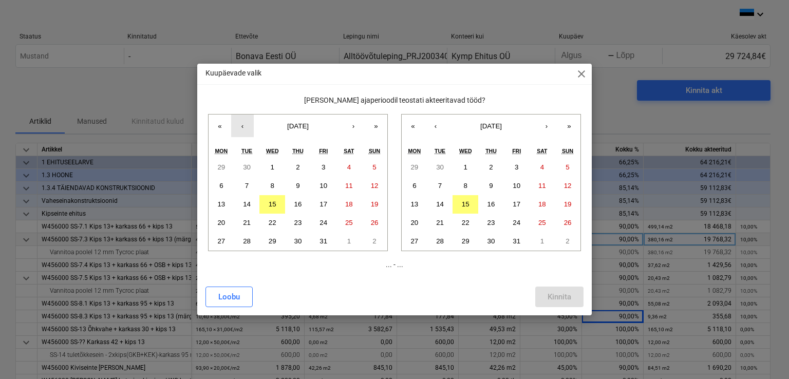
click at [242, 125] on button "‹" at bounding box center [242, 126] width 23 height 23
click at [296, 203] on abbr "18" at bounding box center [298, 204] width 8 height 8
click at [466, 202] on abbr "15" at bounding box center [466, 204] width 8 height 8
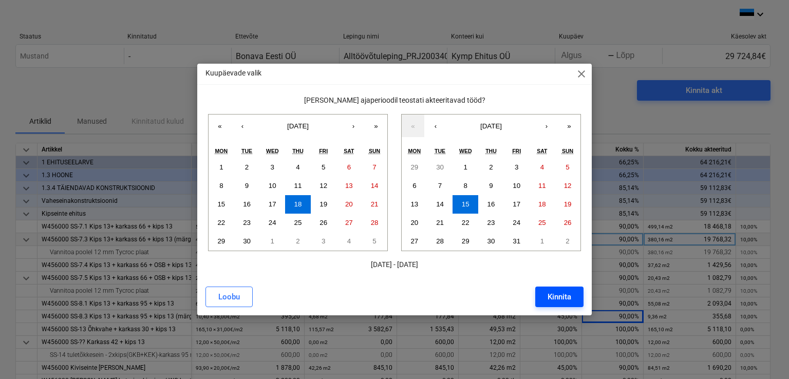
click at [556, 299] on div "Kinnita" at bounding box center [560, 296] width 24 height 13
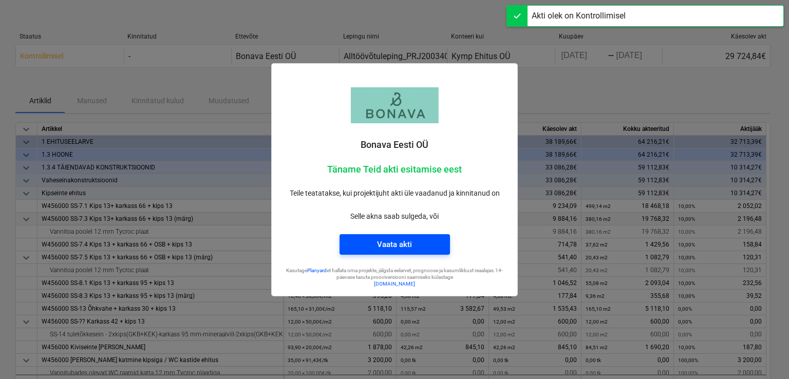
click at [399, 240] on div "Vaata akti" at bounding box center [394, 244] width 35 height 13
